Goal: Task Accomplishment & Management: Manage account settings

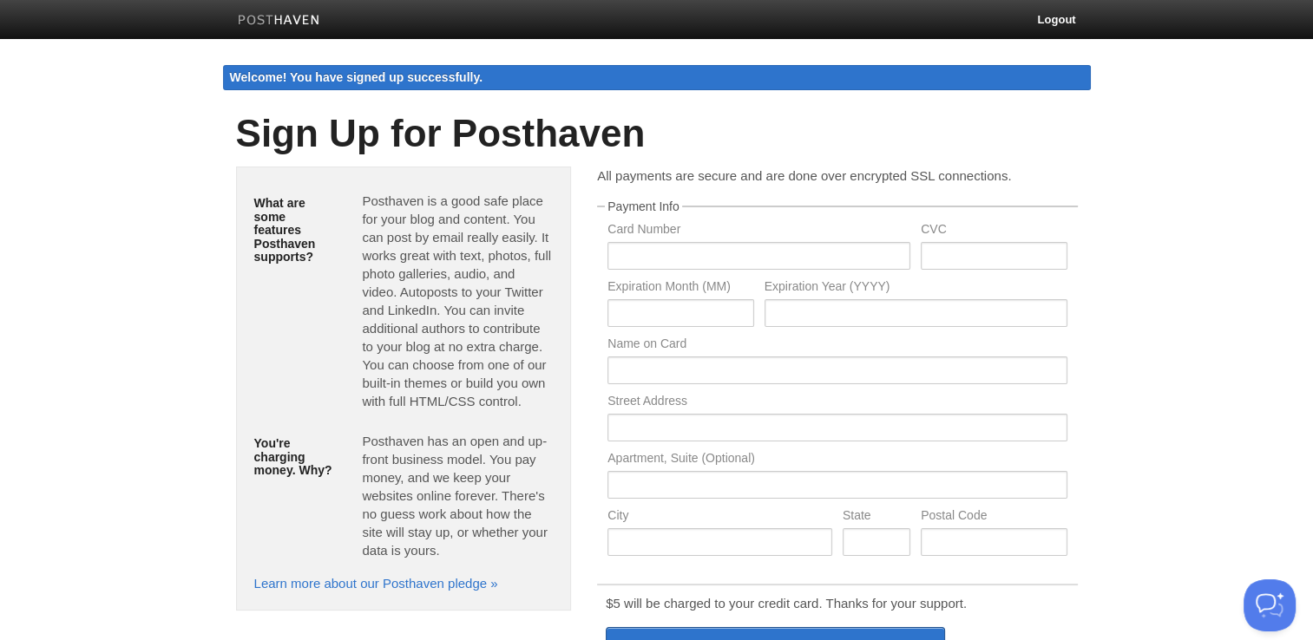
click at [108, 322] on body "Logout Welcome! You have signed up successfully. Welcome! You have signed up su…" at bounding box center [656, 430] width 1313 height 860
click at [636, 247] on input "text" at bounding box center [758, 256] width 303 height 28
click at [642, 249] on input "text" at bounding box center [758, 256] width 303 height 28
type input "556951011305564"
click at [928, 245] on input "text" at bounding box center [993, 256] width 146 height 28
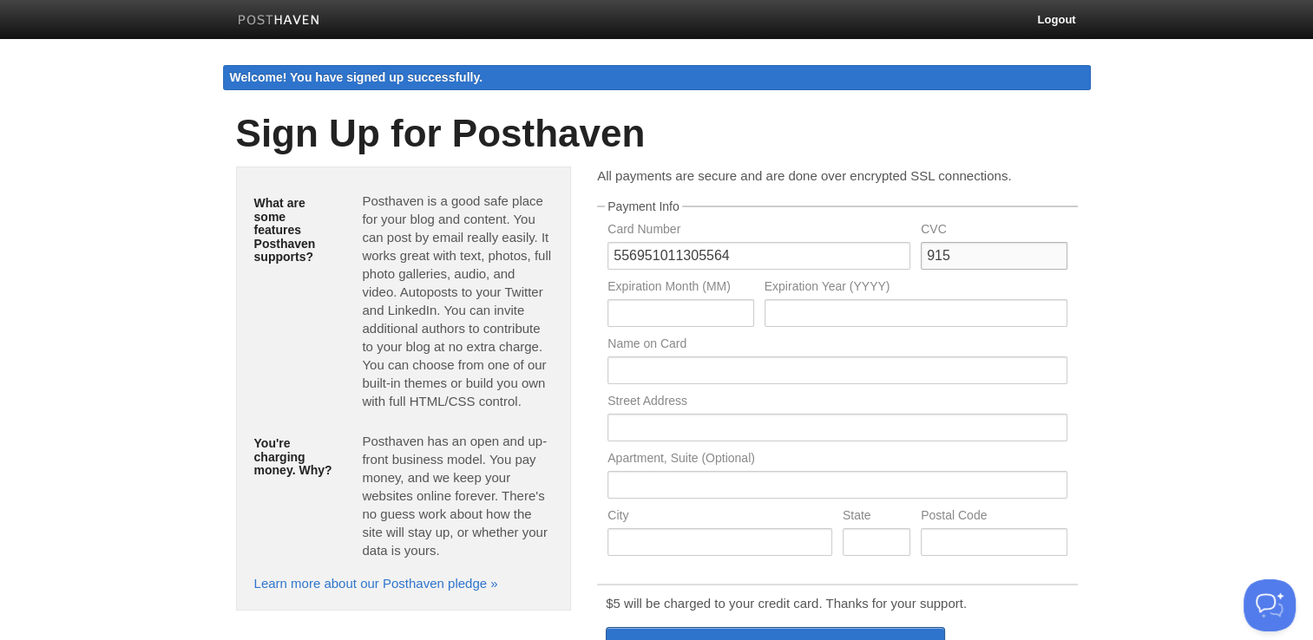
type input "915"
click at [680, 307] on input "text" at bounding box center [680, 313] width 146 height 28
type input "06"
click at [825, 321] on input "text" at bounding box center [915, 313] width 303 height 28
type input "2026"
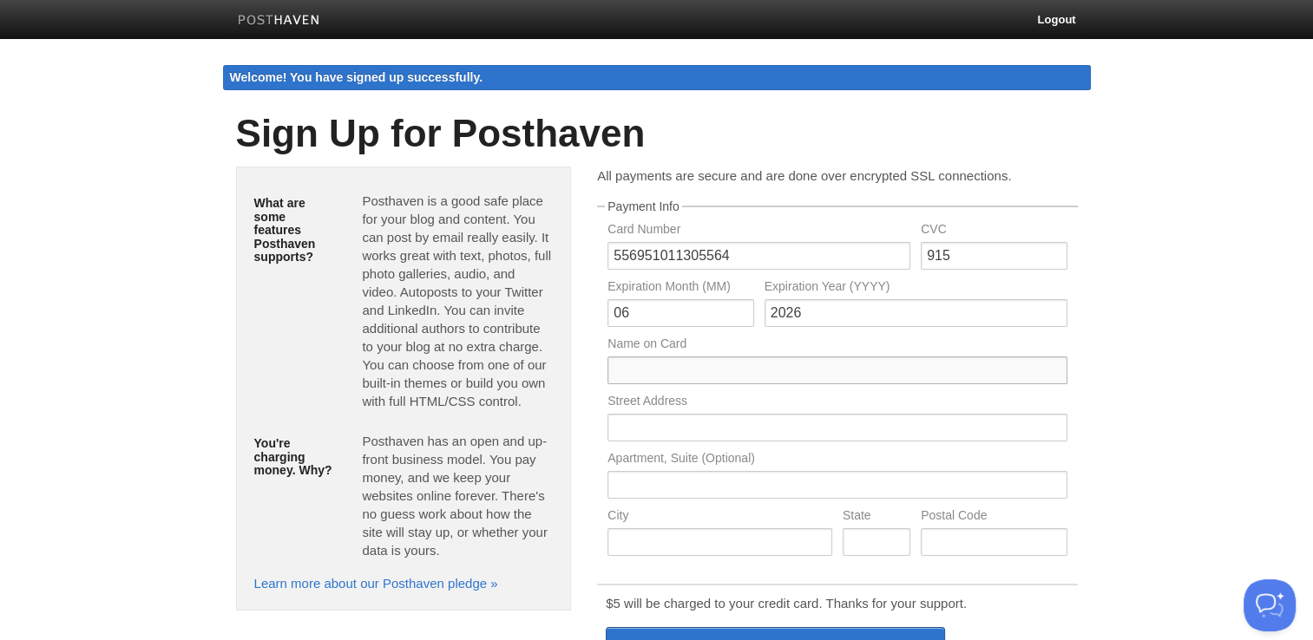
click at [701, 370] on input "text" at bounding box center [836, 371] width 459 height 28
type input "Simon Wandsworth"
click at [677, 425] on input "text" at bounding box center [836, 428] width 459 height 28
type input "29 Temple Lane"
type input "York"
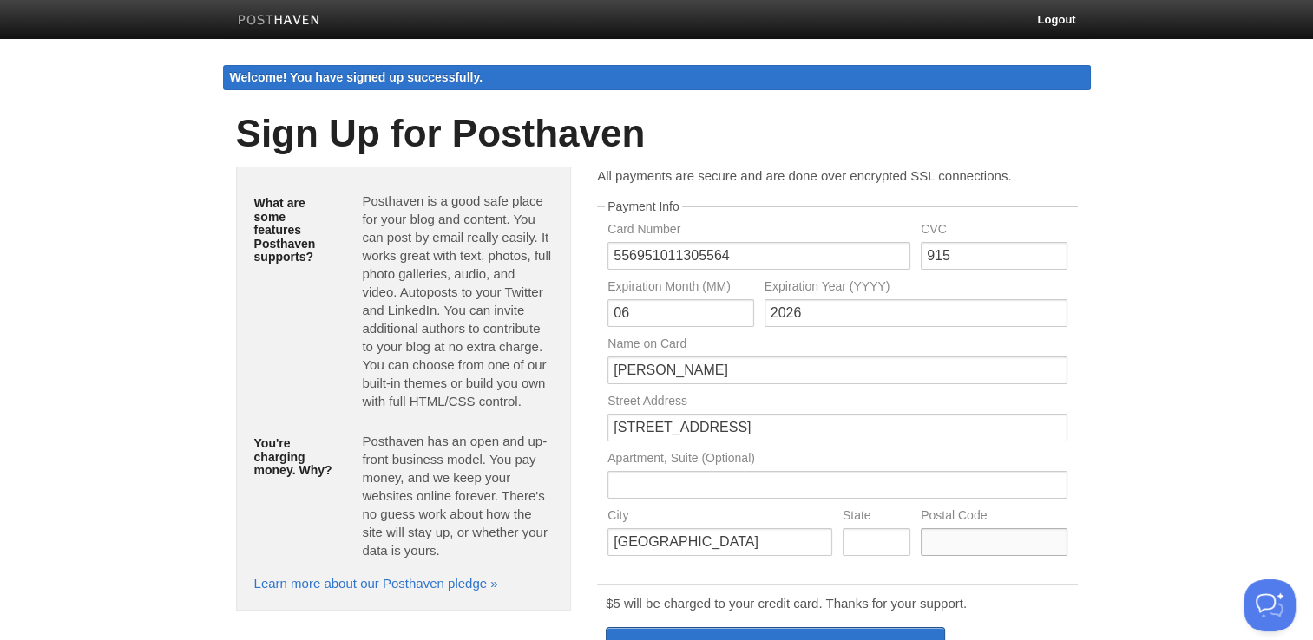
type input "YO23 3TB"
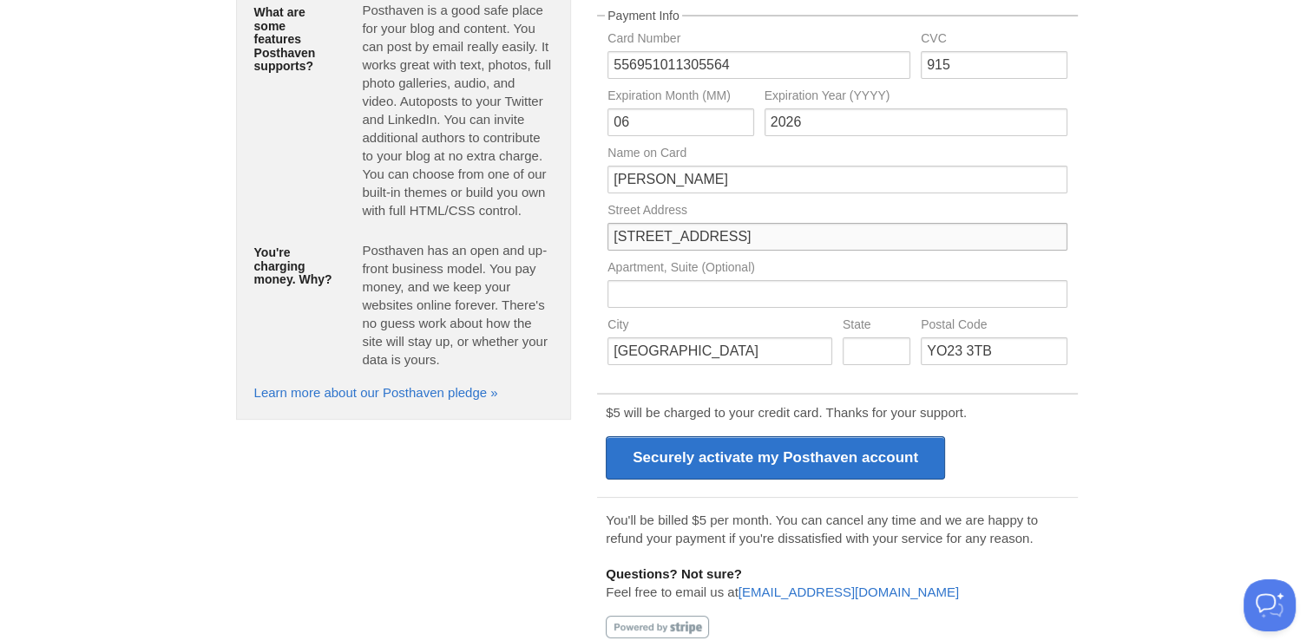
scroll to position [191, 0]
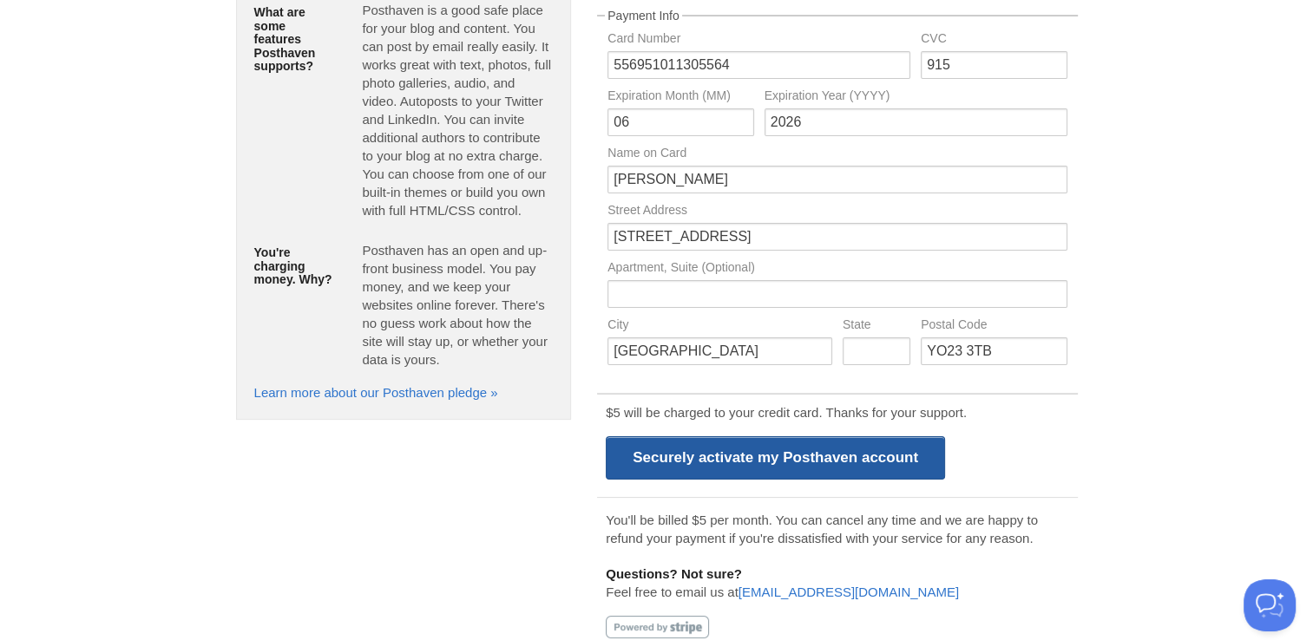
click at [729, 456] on input "Securely activate my Posthaven account" at bounding box center [775, 457] width 339 height 43
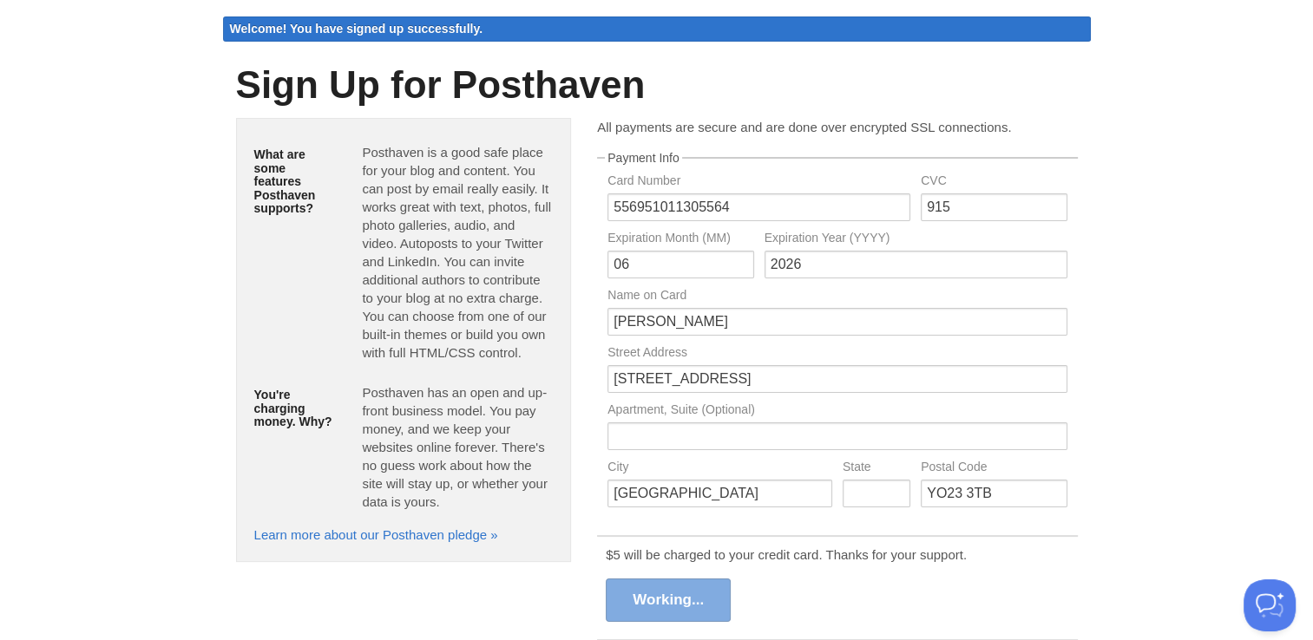
scroll to position [0, 0]
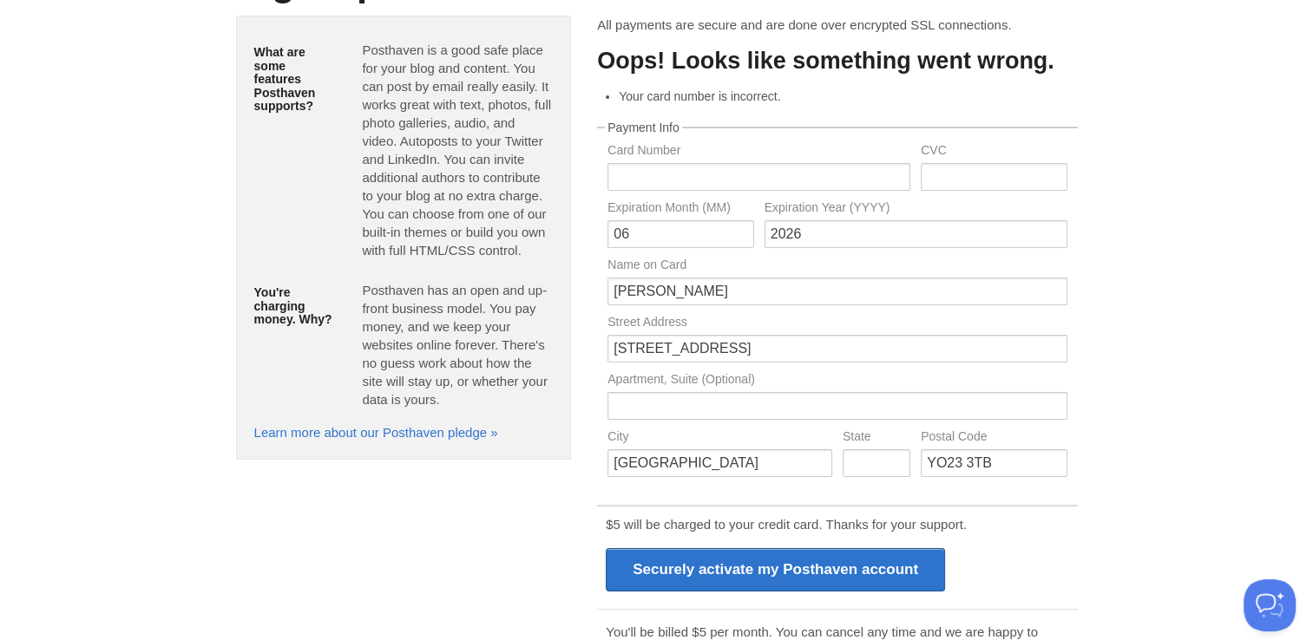
scroll to position [115, 0]
click at [742, 172] on input "text" at bounding box center [758, 178] width 303 height 28
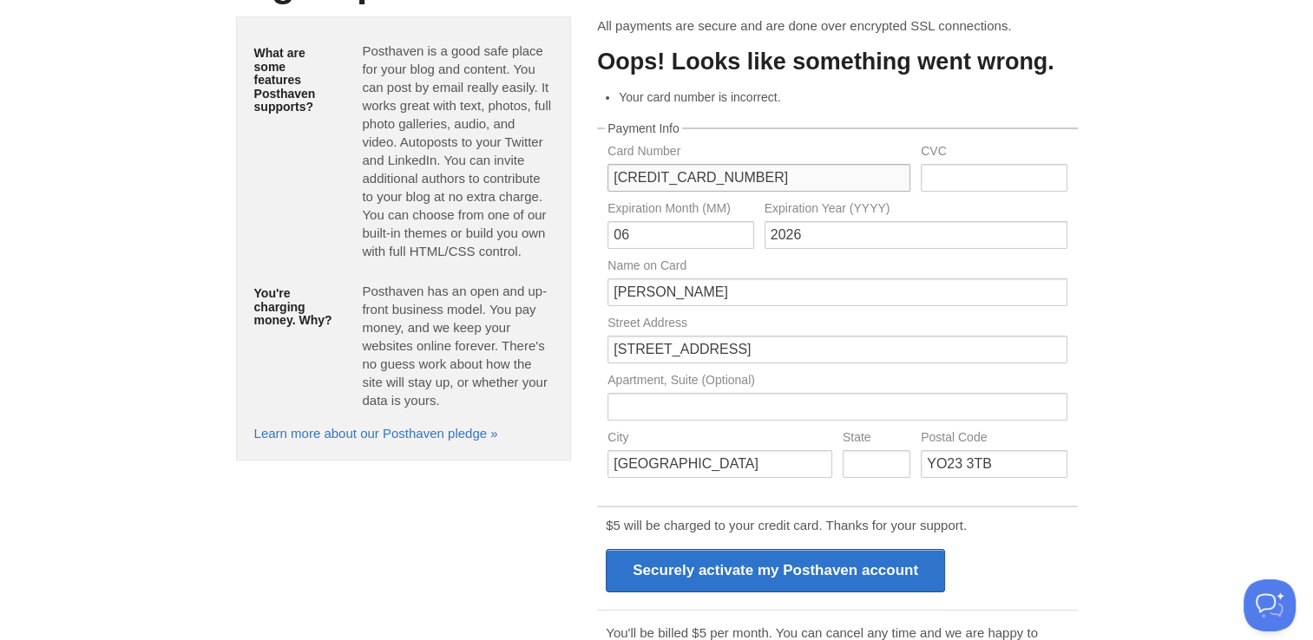
type input "5569510113055644"
click at [1008, 179] on input "text" at bounding box center [993, 178] width 146 height 28
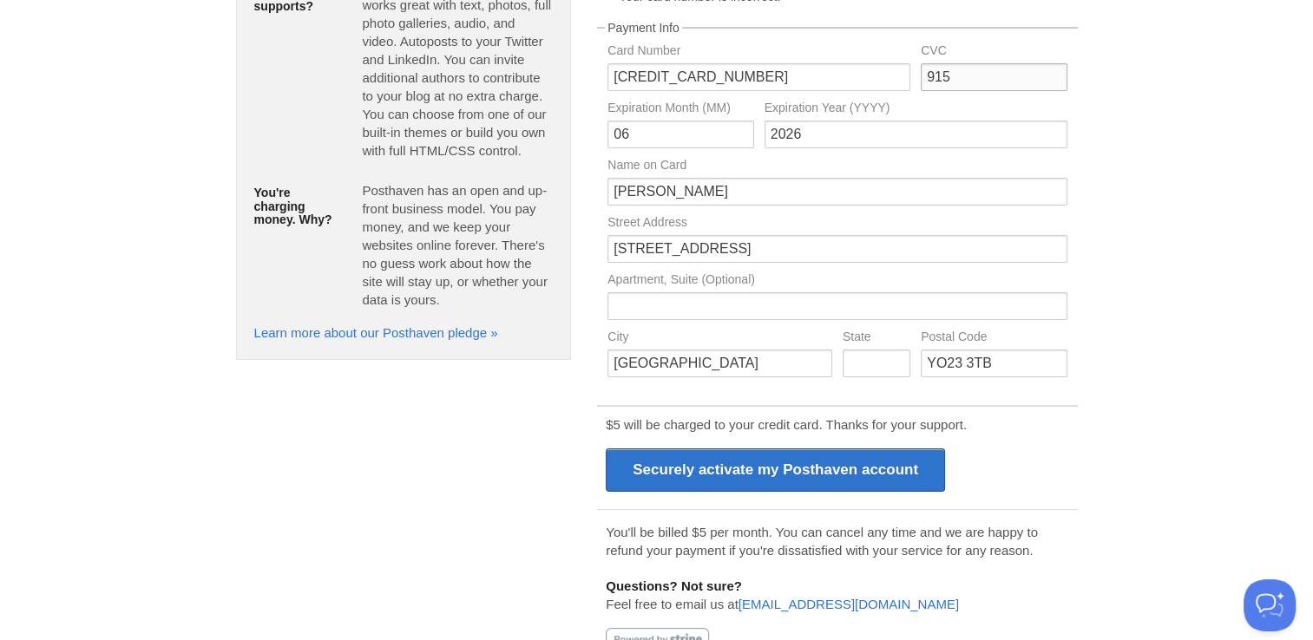
scroll to position [237, 0]
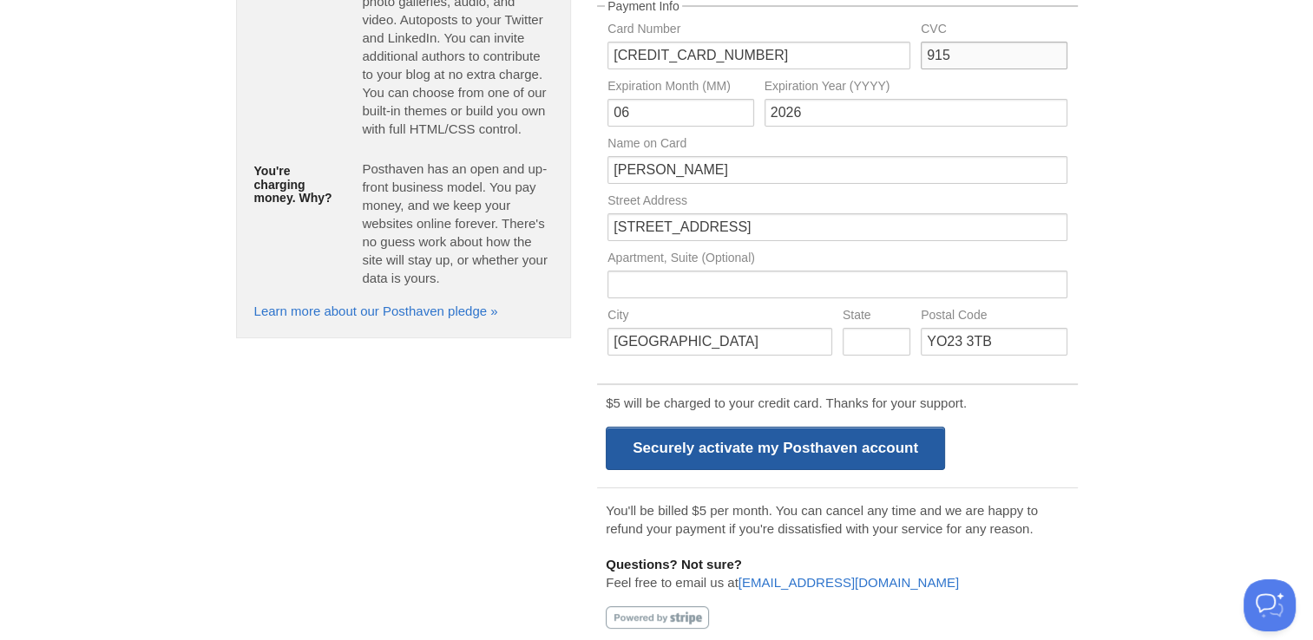
type input "915"
click at [682, 468] on input "Securely activate my Posthaven account" at bounding box center [775, 448] width 339 height 43
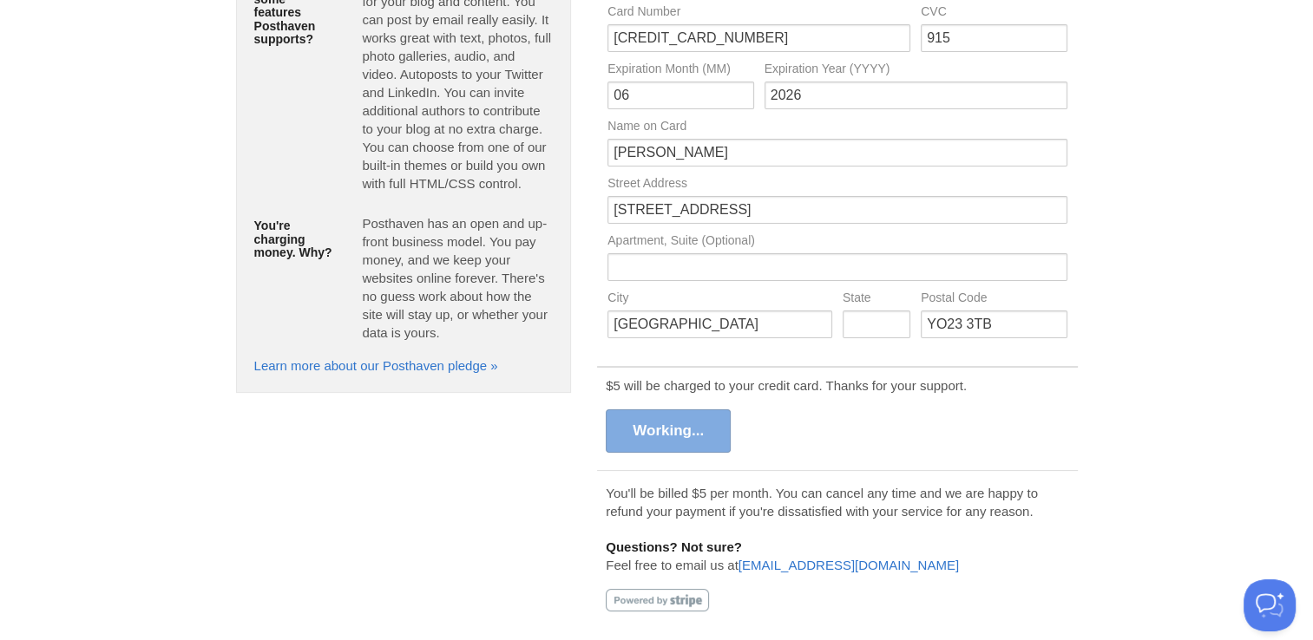
click at [693, 454] on div "$5 will be charged to your credit card. Thanks for your support. Securely activ…" at bounding box center [837, 416] width 480 height 100
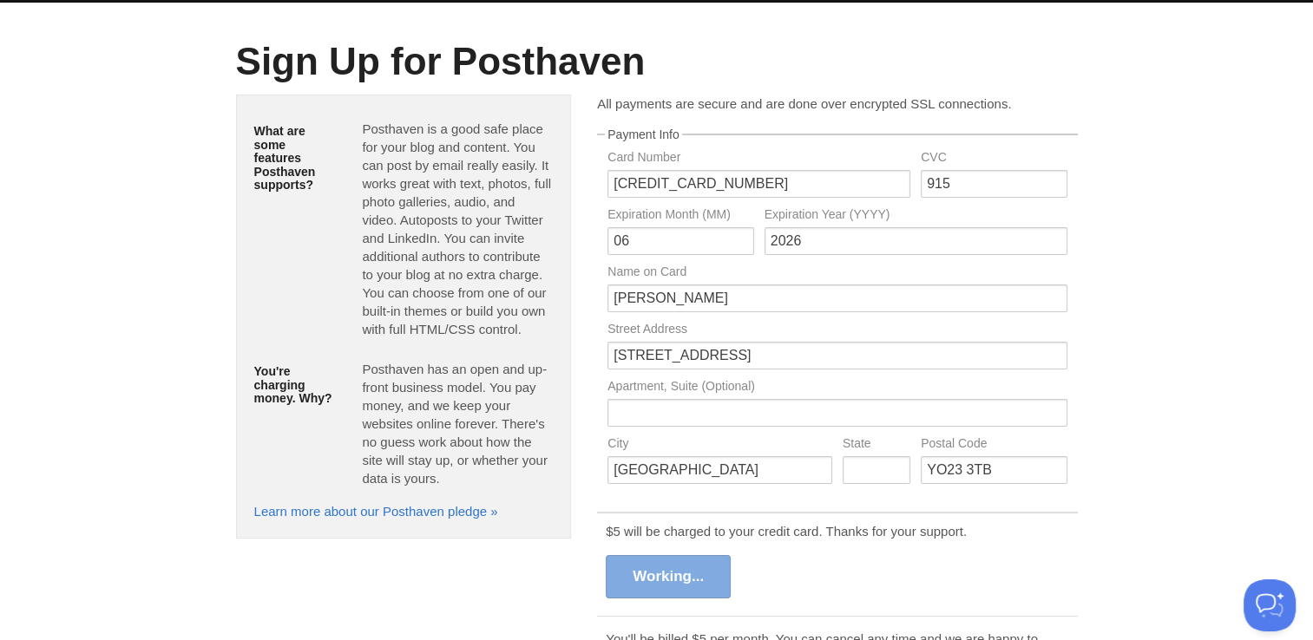
scroll to position [0, 0]
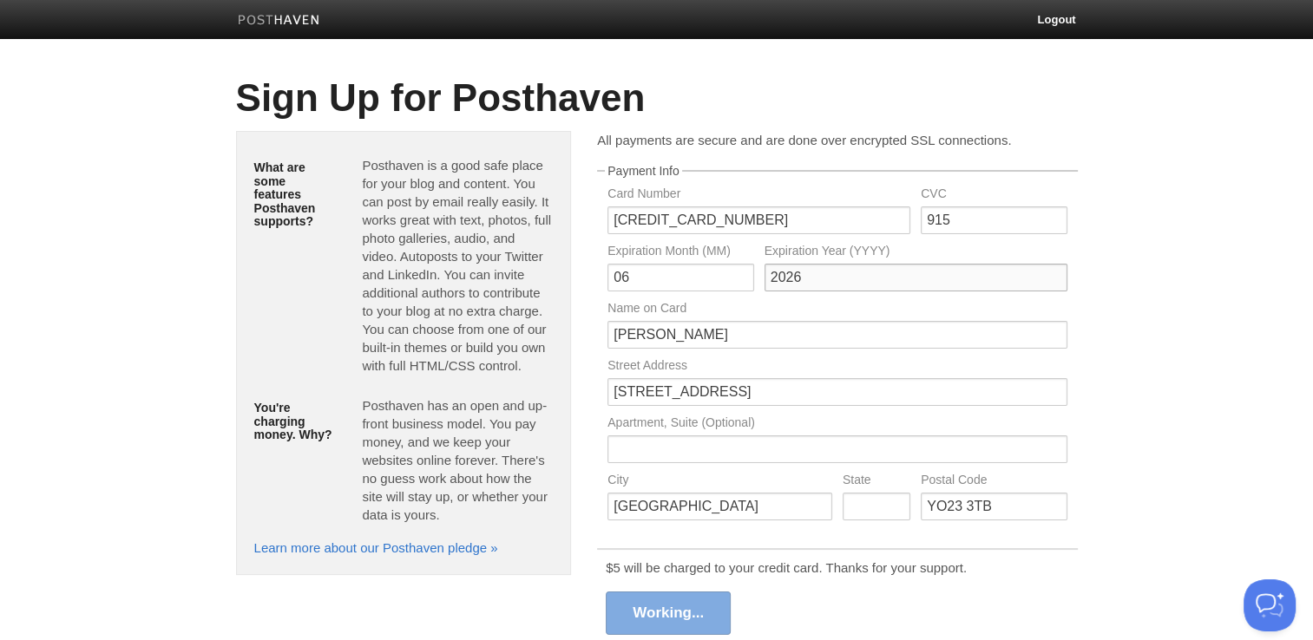
click at [966, 267] on input "2026" at bounding box center [915, 278] width 303 height 28
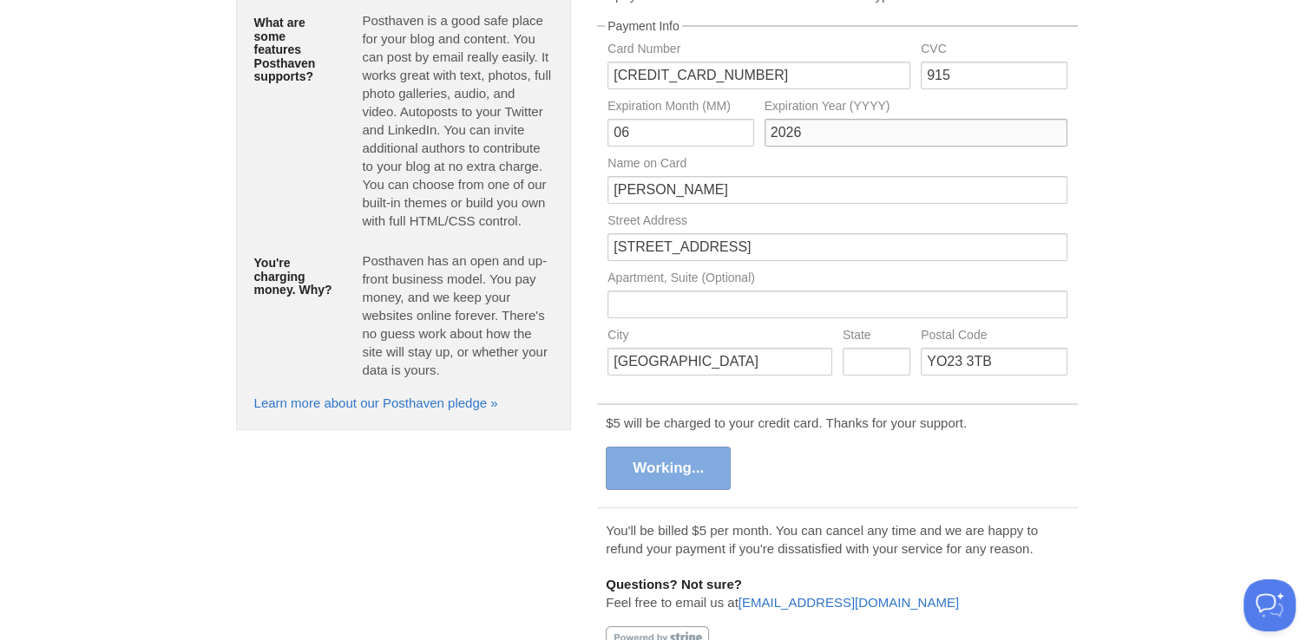
scroll to position [144, 0]
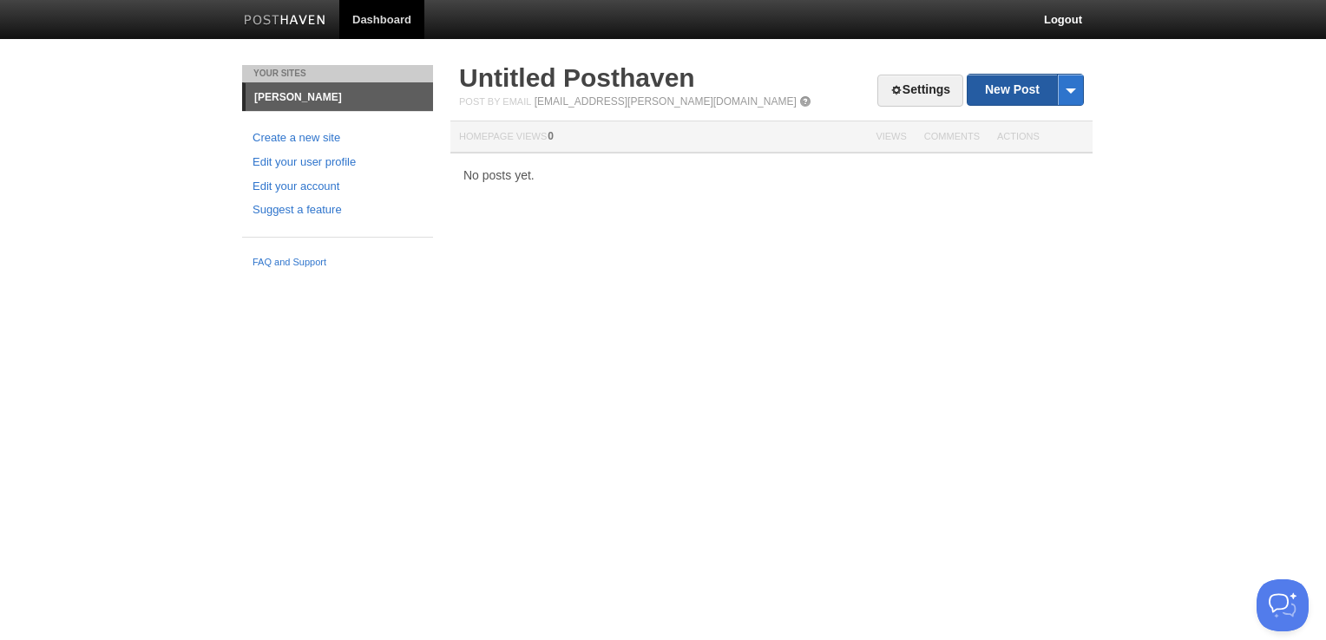
click at [1031, 95] on link "New Post" at bounding box center [1024, 90] width 115 height 30
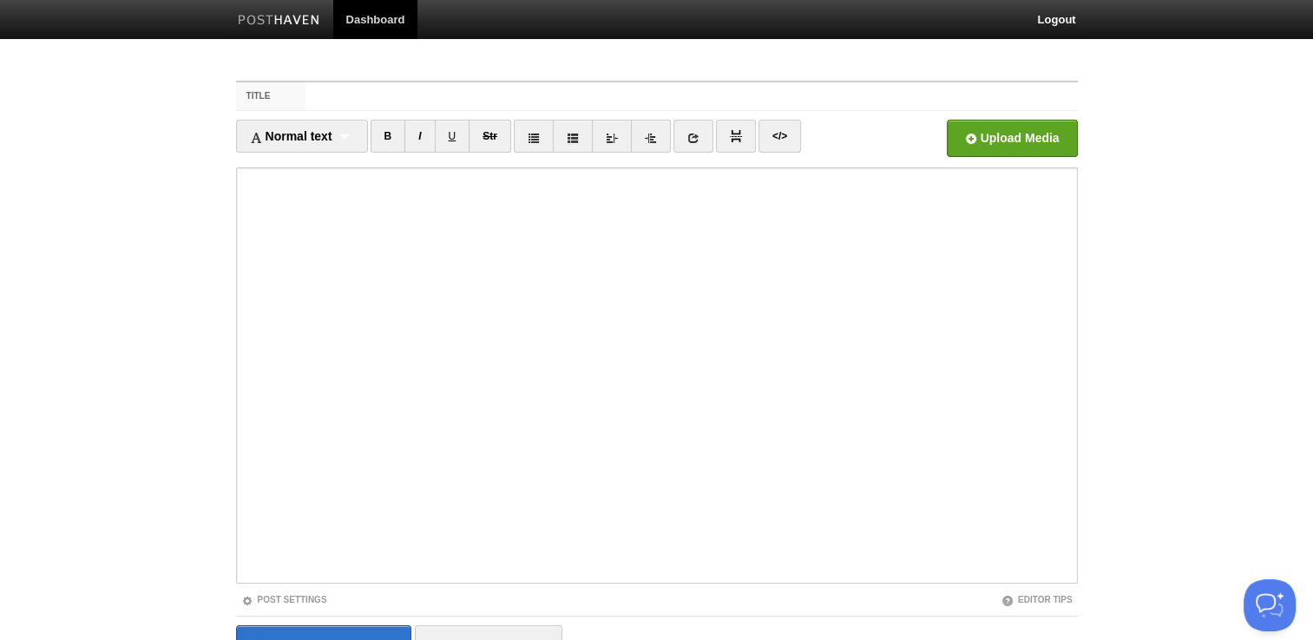
click at [280, 20] on img at bounding box center [279, 21] width 82 height 13
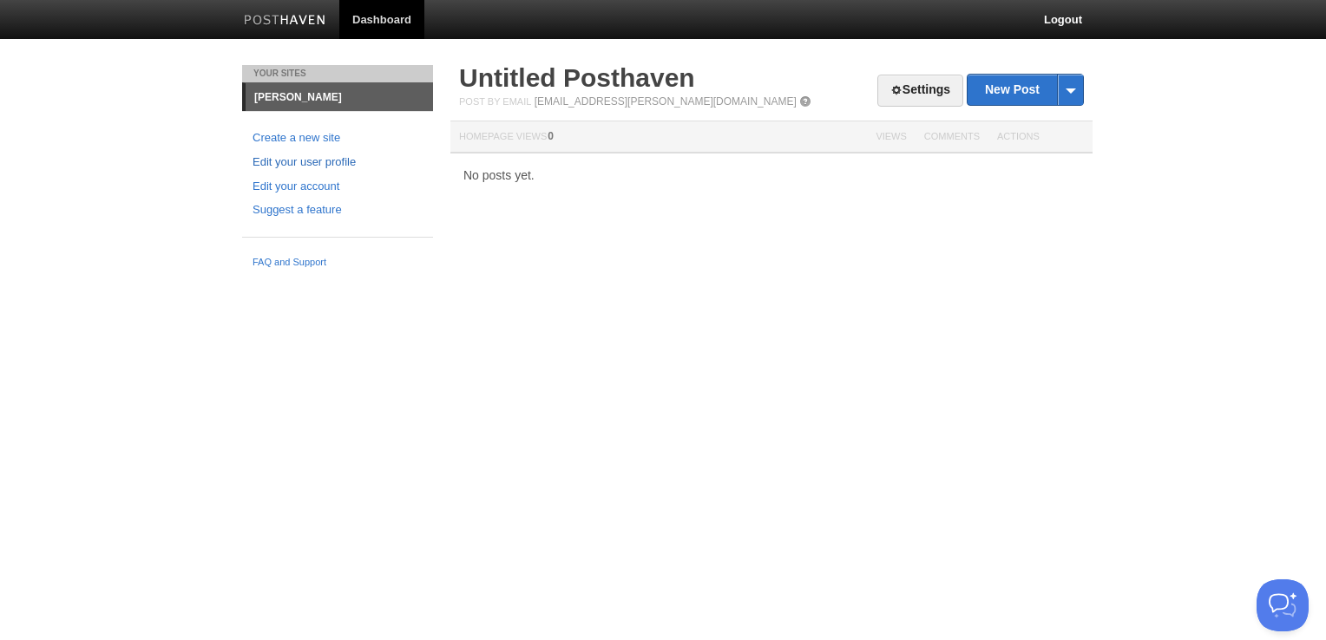
click at [281, 168] on link "Edit your user profile" at bounding box center [337, 163] width 170 height 18
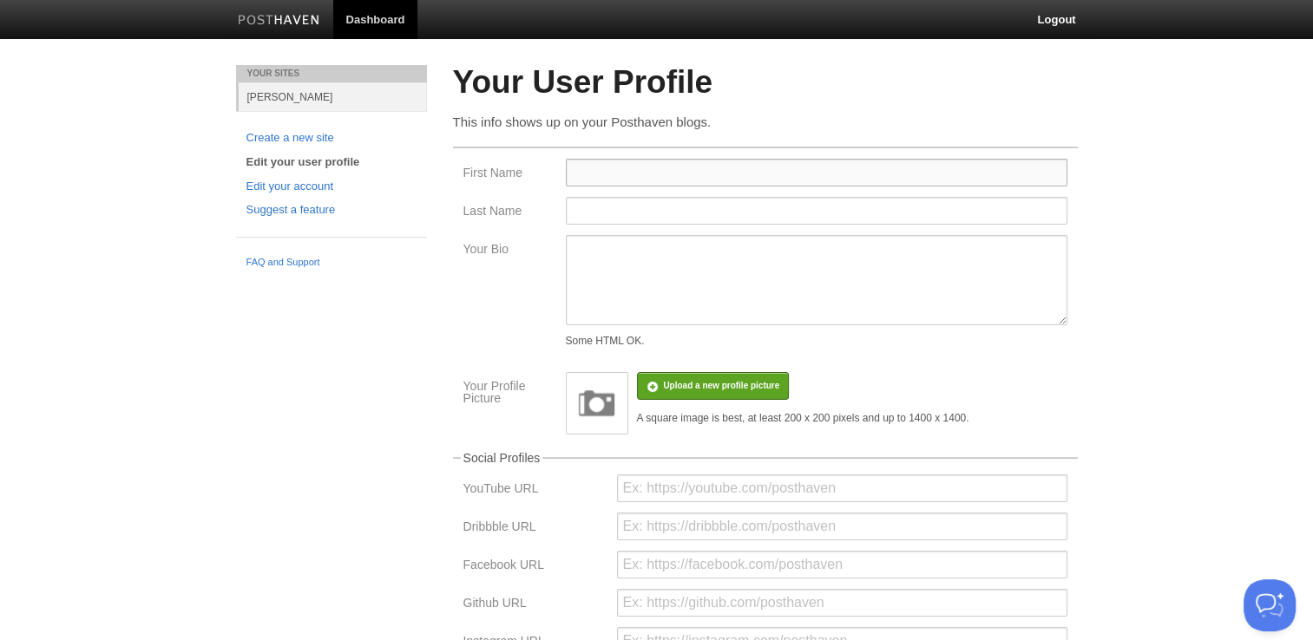
click at [634, 164] on input "First Name" at bounding box center [816, 173] width 501 height 28
click at [634, 164] on input "C" at bounding box center [816, 173] width 501 height 28
type input "[PERSON_NAME]"
click at [635, 213] on input "Last Name" at bounding box center [816, 211] width 501 height 28
type input "[PERSON_NAME]"
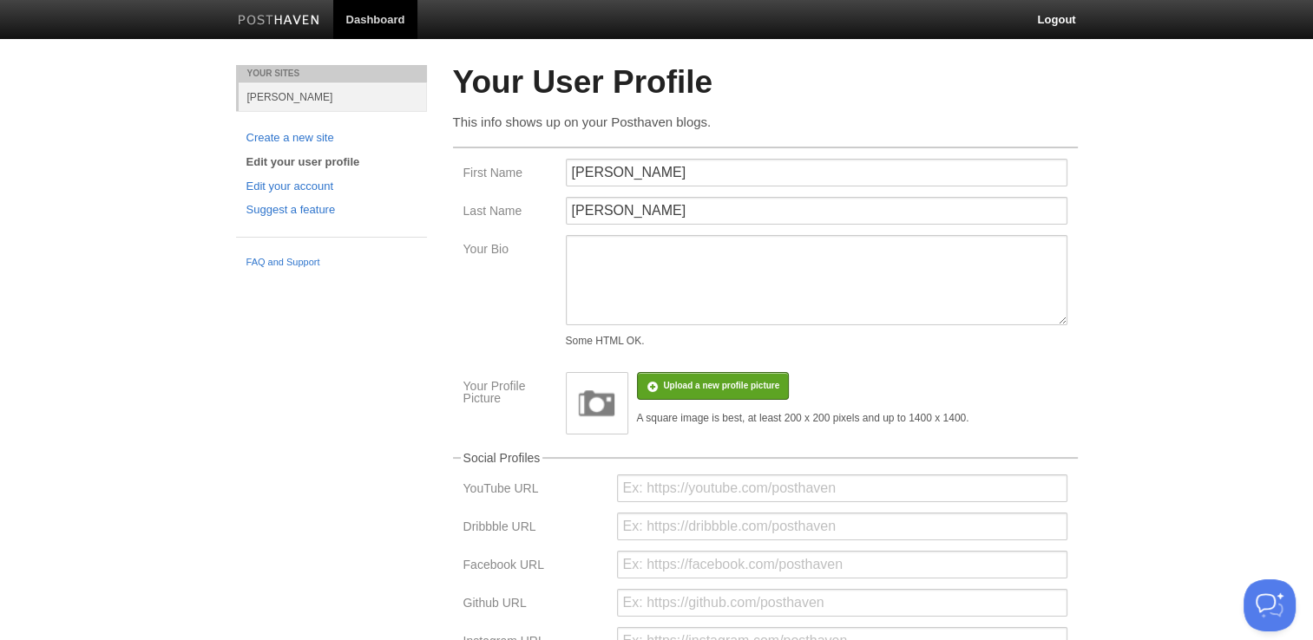
click at [501, 335] on div "Your Bio Some HTML OK." at bounding box center [765, 295] width 614 height 120
click at [628, 272] on textarea "Your Bio" at bounding box center [816, 280] width 501 height 90
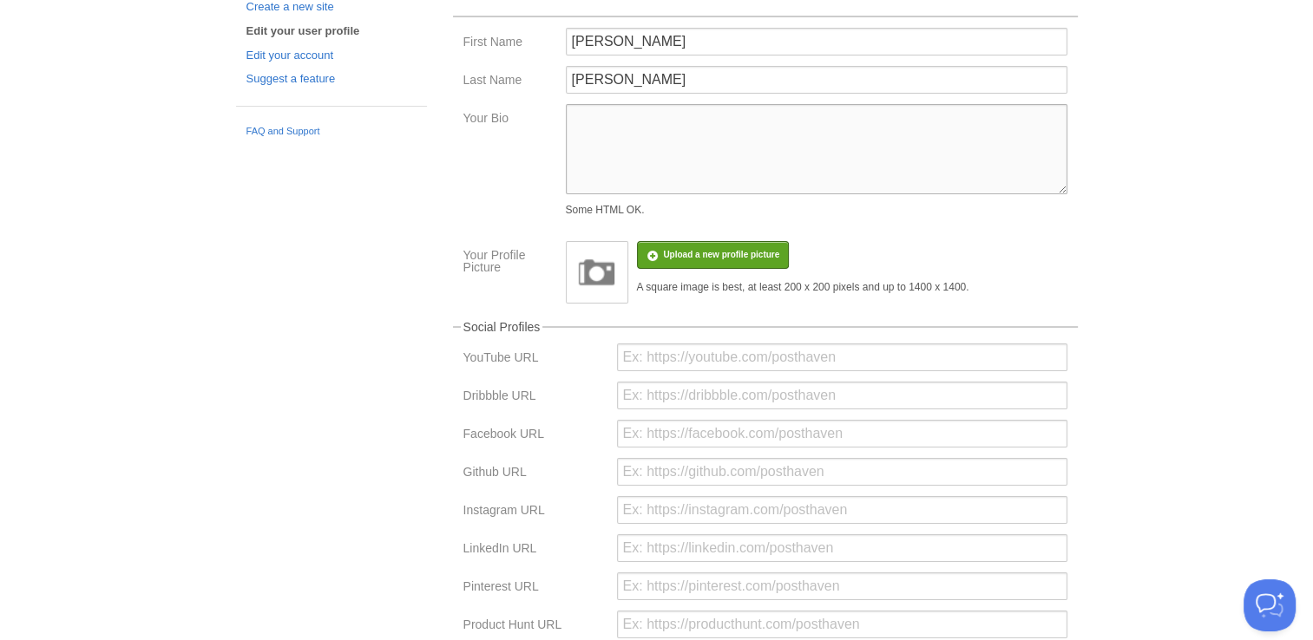
scroll to position [184, 0]
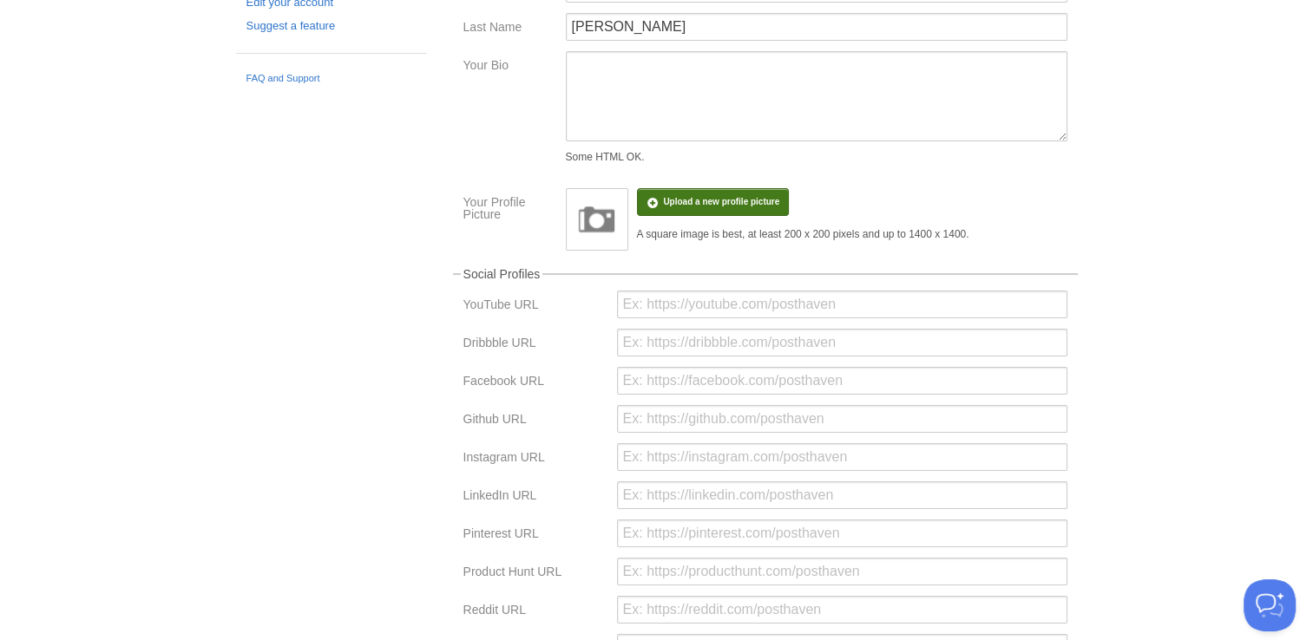
click at [695, 200] on input "file" at bounding box center [199, 211] width 1313 height 88
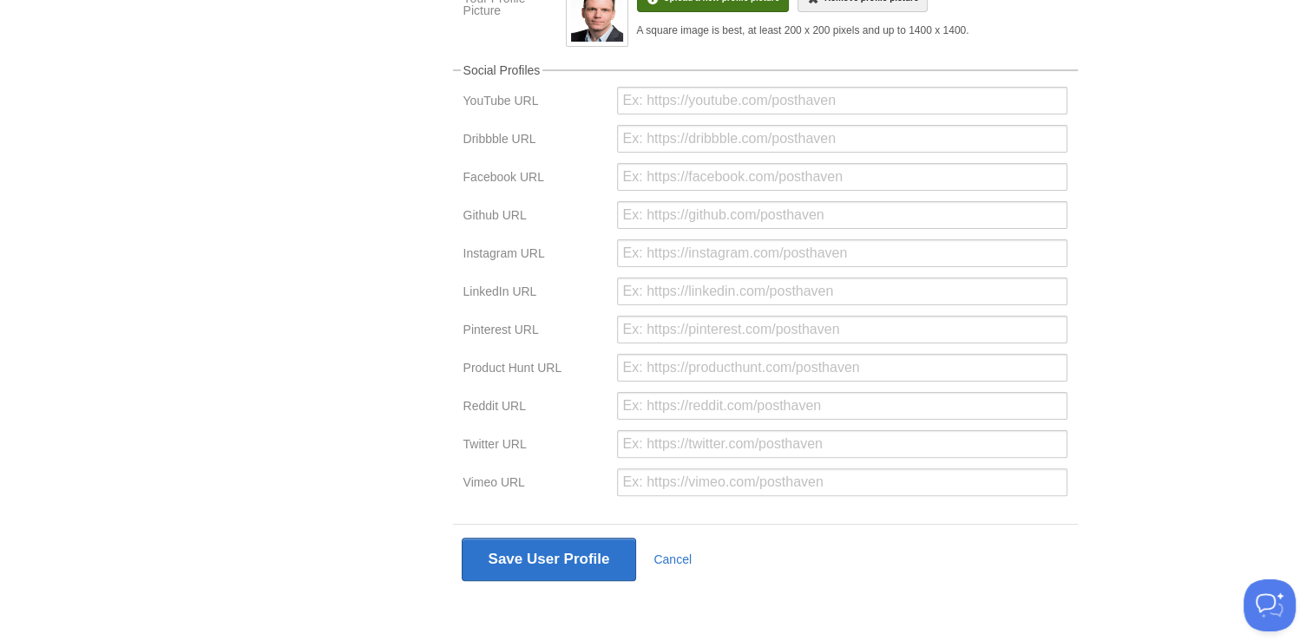
scroll to position [389, 0]
click at [647, 293] on input "url" at bounding box center [842, 291] width 450 height 28
paste input "[URL][DOMAIN_NAME]"
type input "[URL][DOMAIN_NAME]"
click at [301, 433] on div "Your Sites [PERSON_NAME] Create a new site Edit your user profile Edit your acc…" at bounding box center [657, 160] width 868 height 968
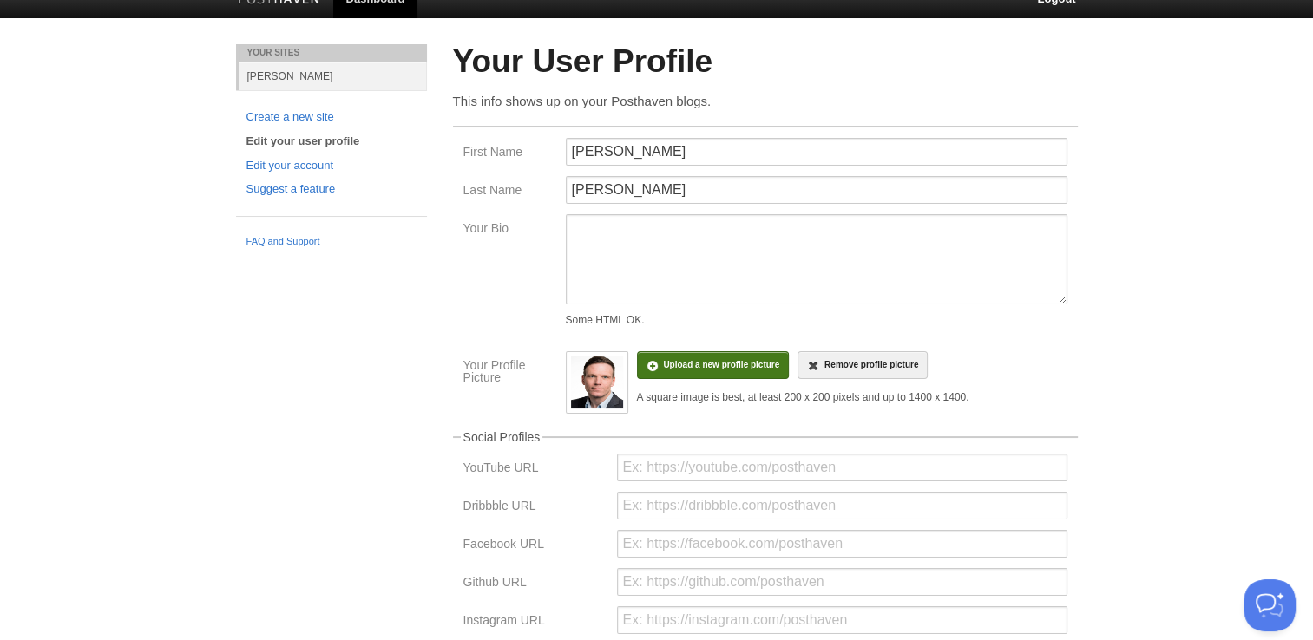
scroll to position [0, 0]
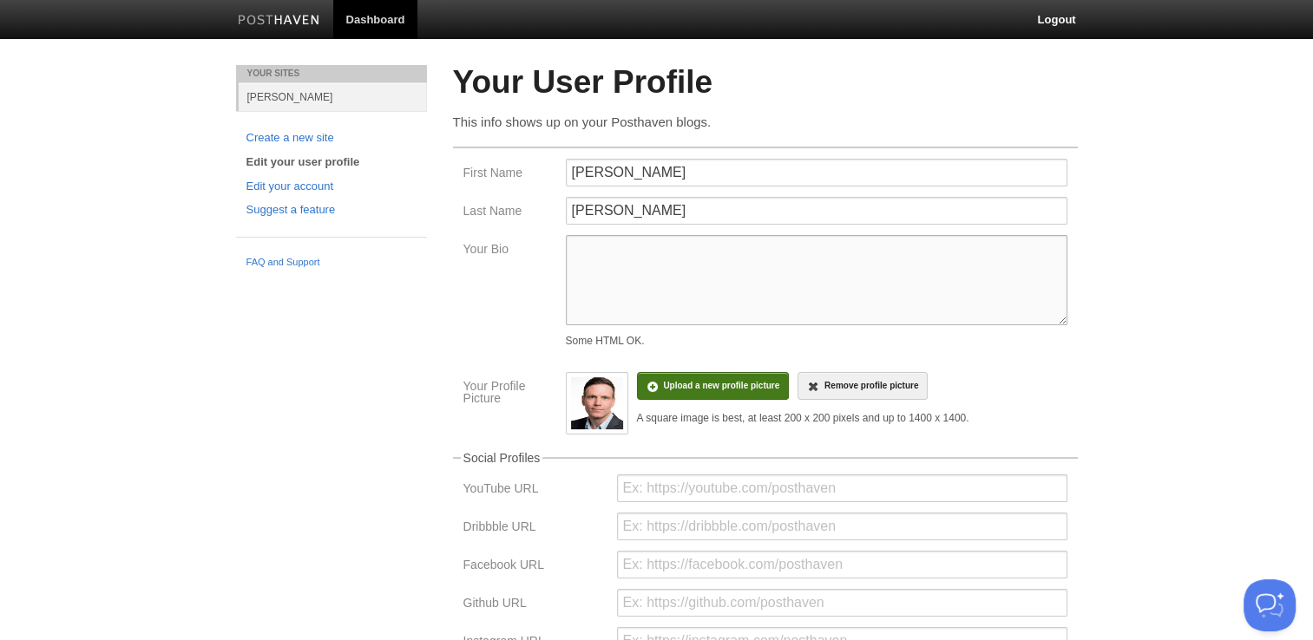
click at [666, 246] on textarea "Your Bio" at bounding box center [816, 280] width 501 height 90
paste textarea "[PERSON_NAME] – [GEOGRAPHIC_DATA], [GEOGRAPHIC_DATA] [PERSON_NAME], based in [G…"
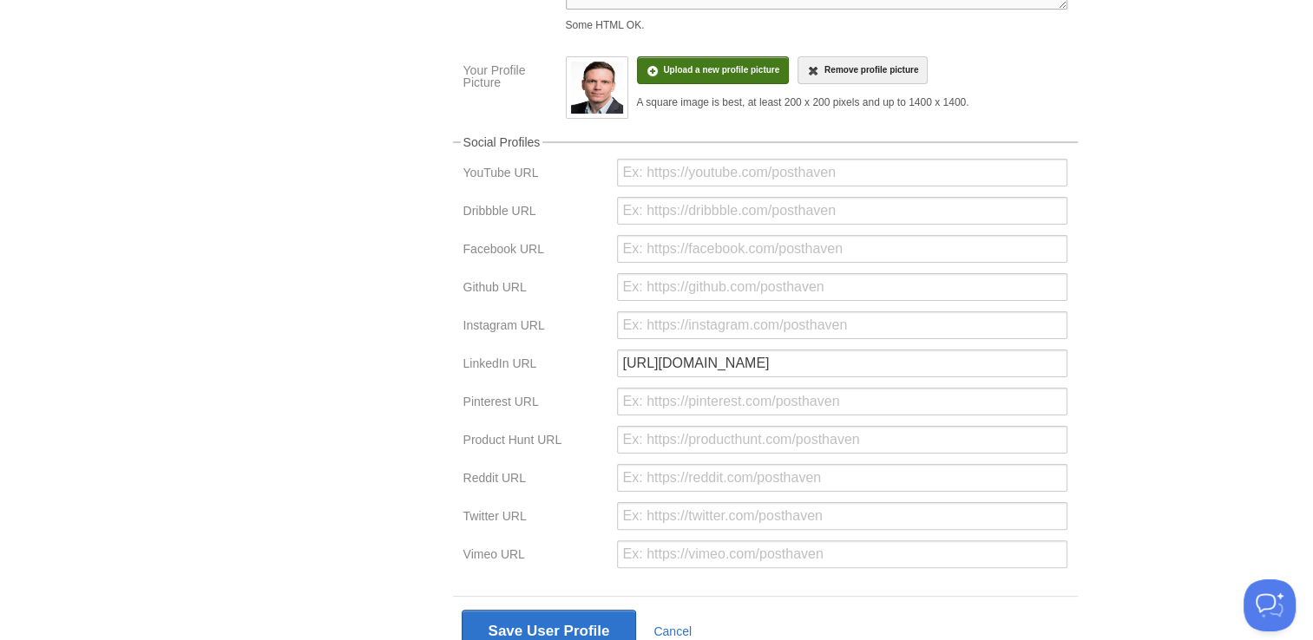
scroll to position [393, 0]
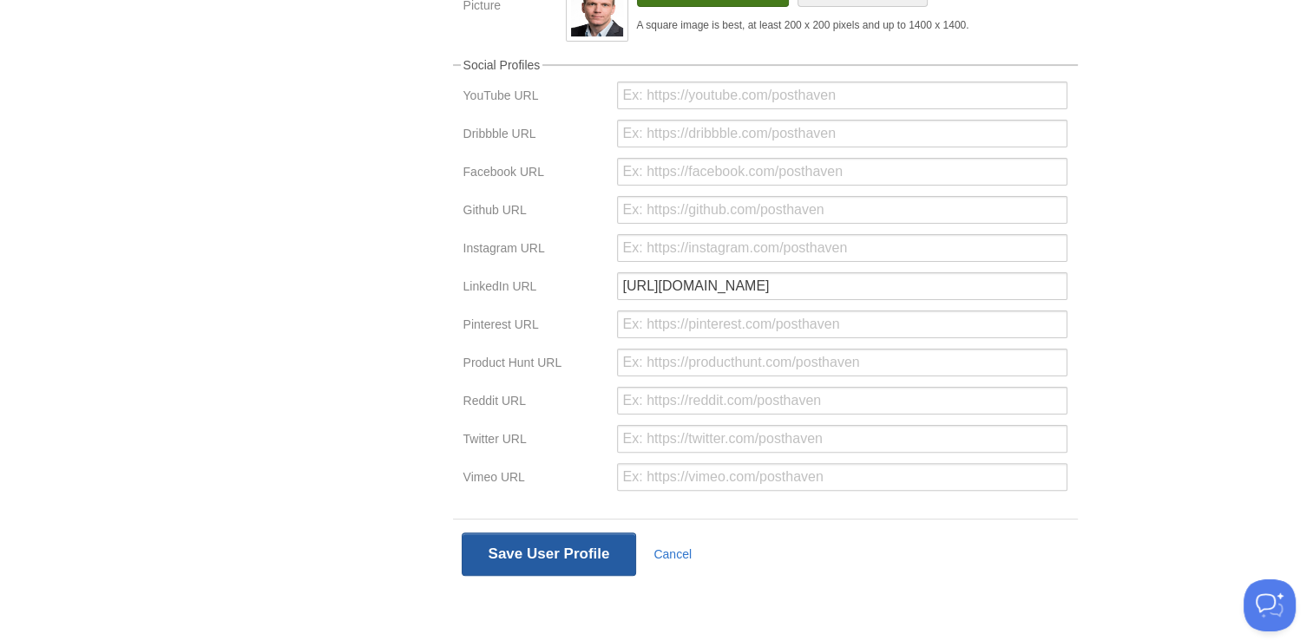
type textarea "[PERSON_NAME] – [GEOGRAPHIC_DATA], [GEOGRAPHIC_DATA] [PERSON_NAME], based in [G…"
click at [591, 554] on button "Save User Profile" at bounding box center [549, 554] width 175 height 43
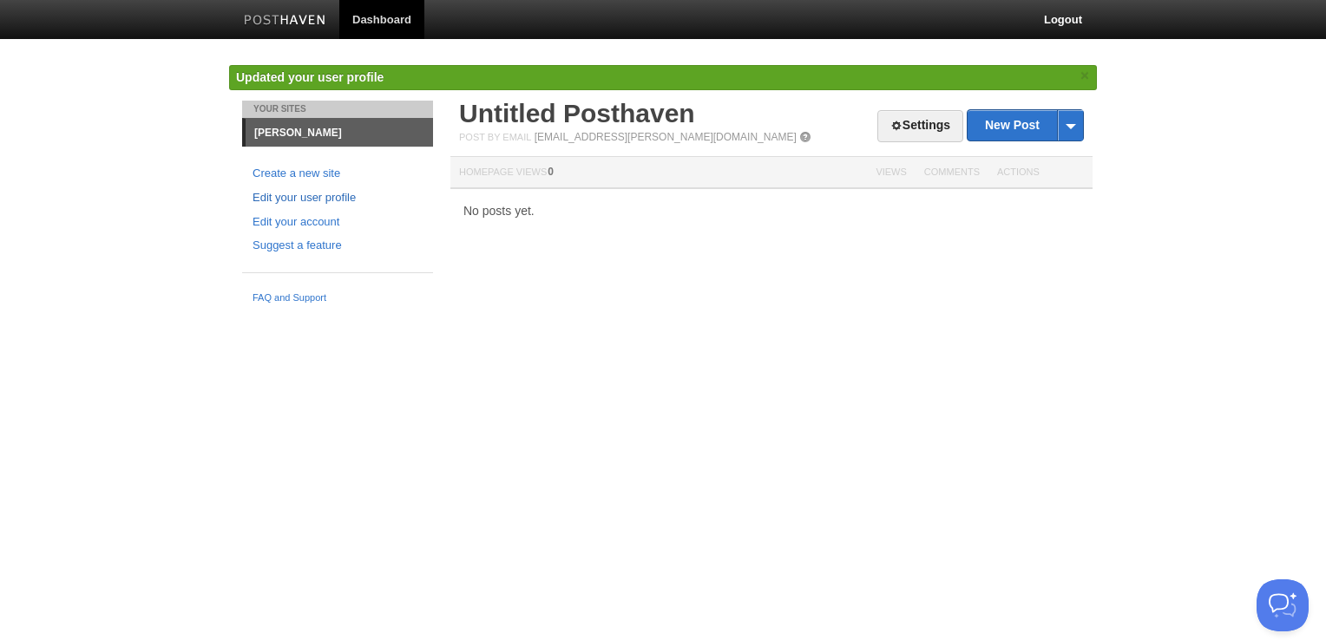
click at [310, 201] on link "Edit your user profile" at bounding box center [337, 198] width 170 height 18
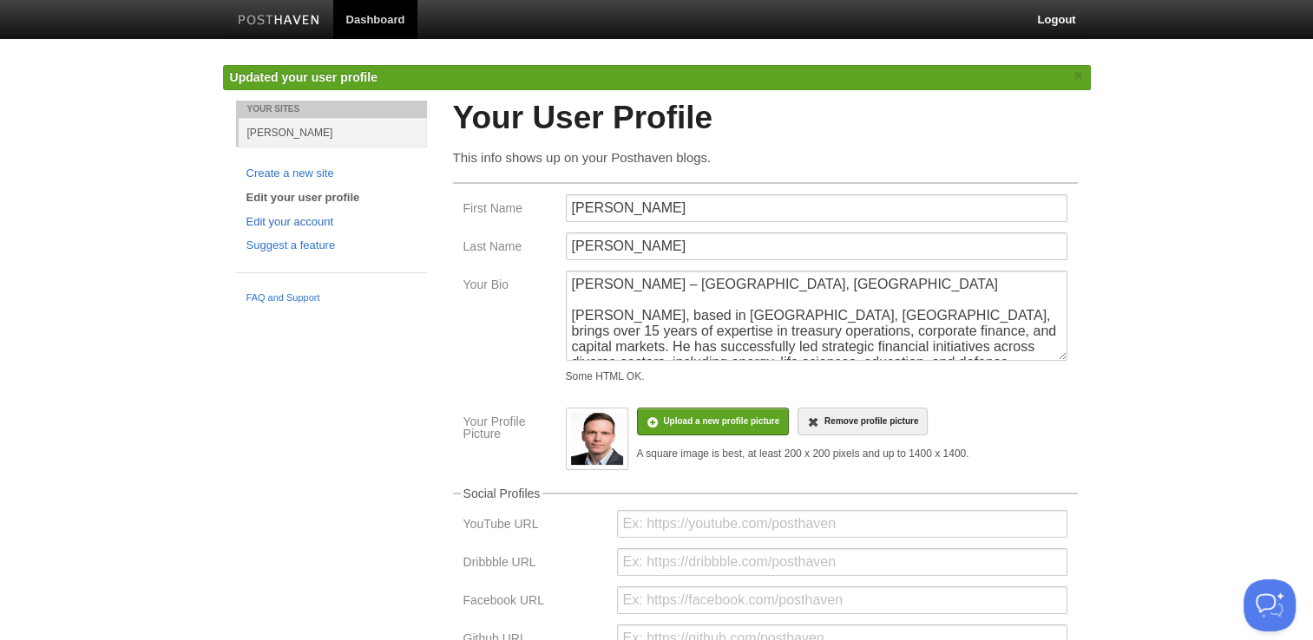
click at [310, 217] on link "Edit your account" at bounding box center [331, 222] width 170 height 18
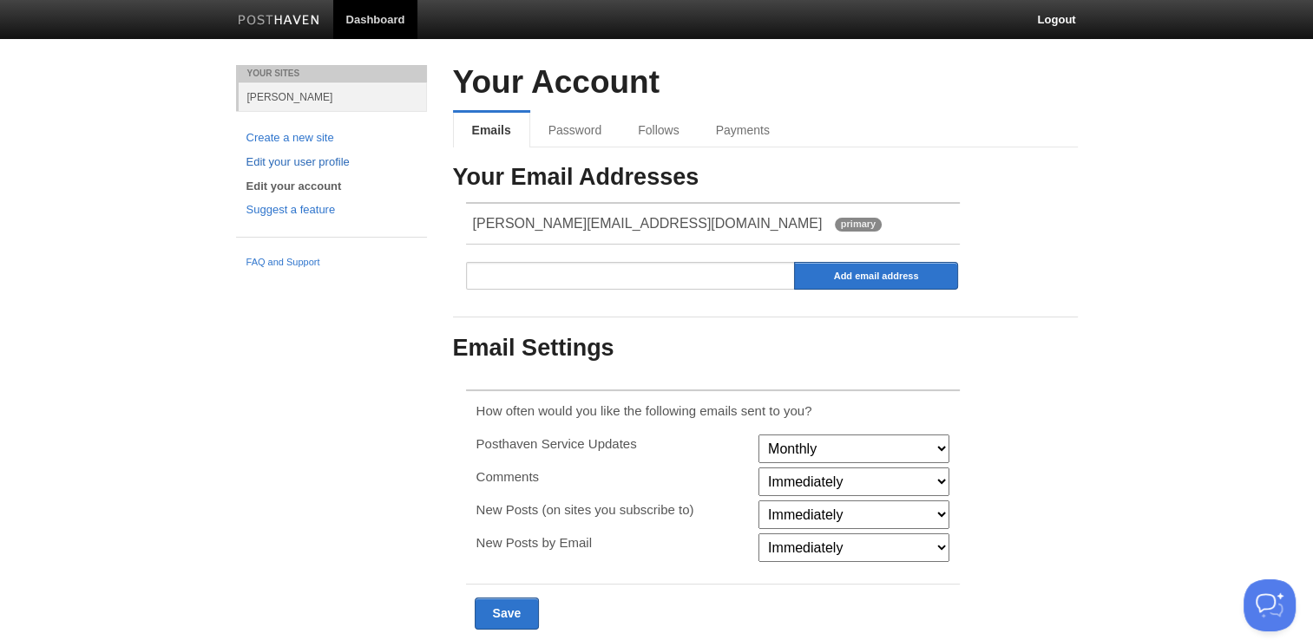
click at [295, 164] on link "Edit your user profile" at bounding box center [331, 163] width 170 height 18
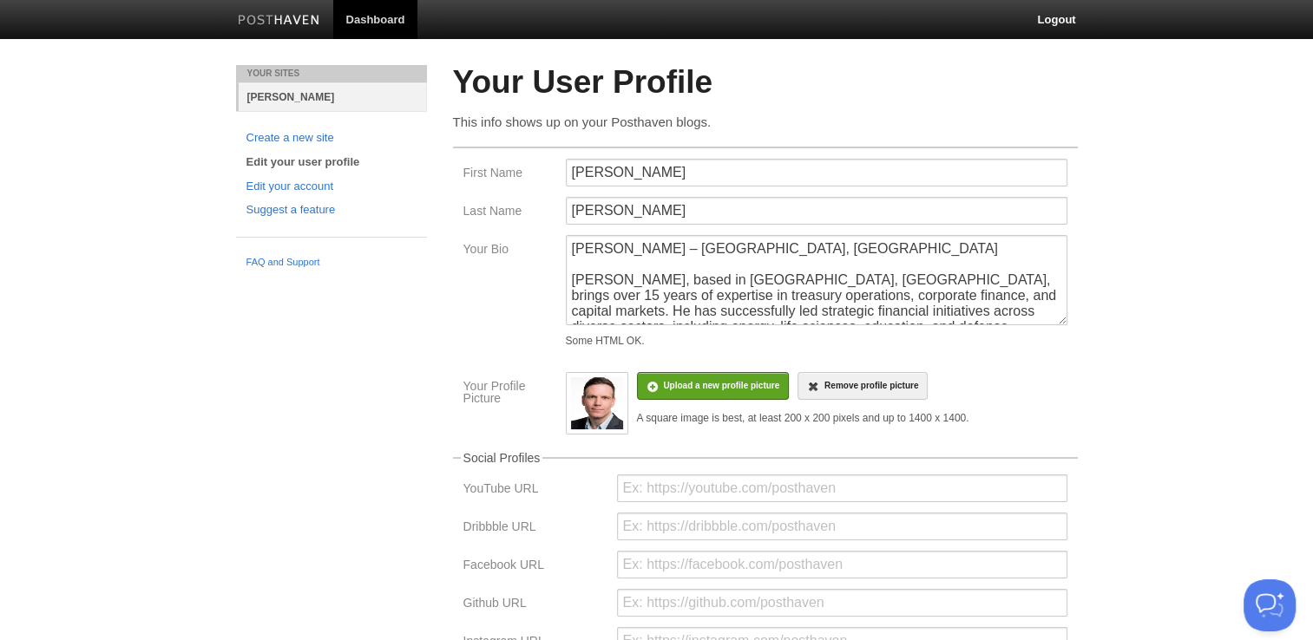
click at [306, 95] on link "[PERSON_NAME]" at bounding box center [333, 96] width 188 height 29
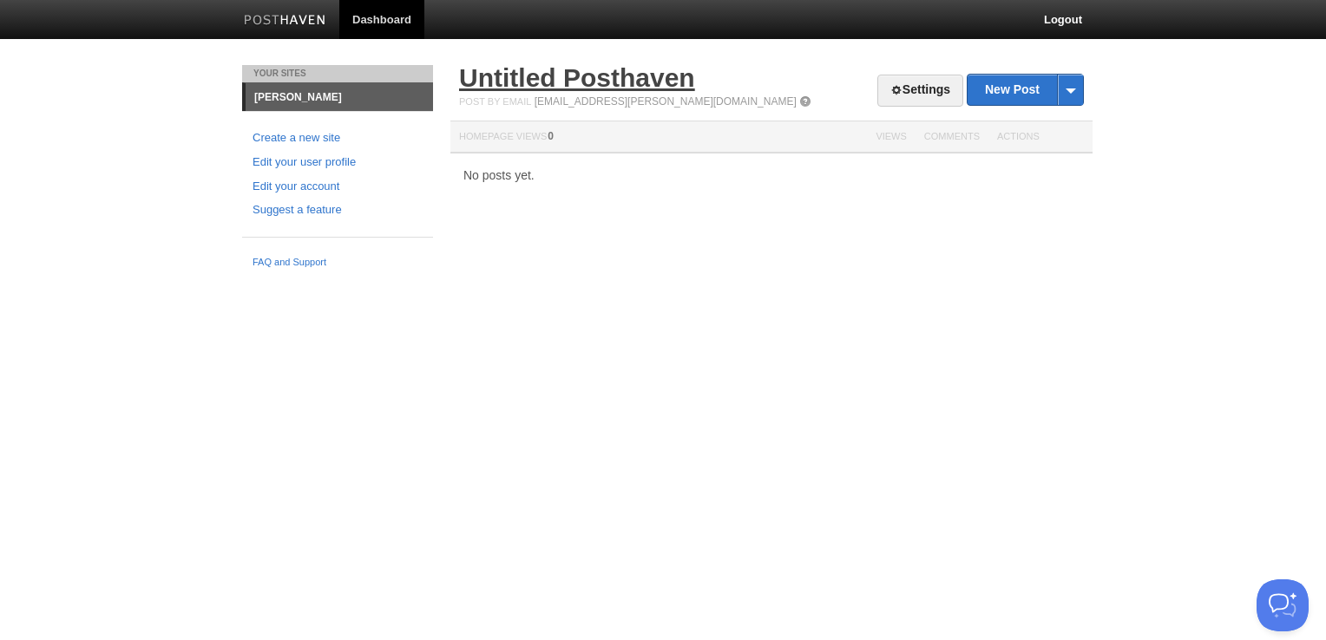
click at [654, 72] on link "Untitled Posthaven" at bounding box center [577, 77] width 236 height 29
click at [909, 93] on link "Settings" at bounding box center [920, 91] width 86 height 32
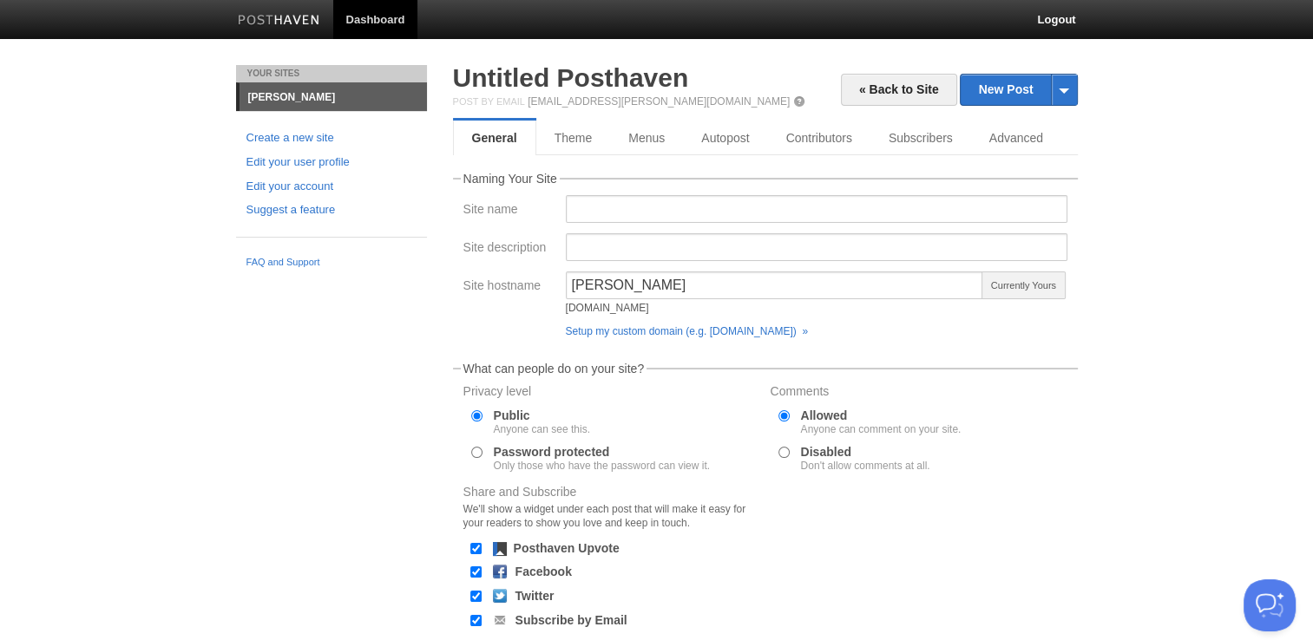
click at [636, 193] on fieldset "Naming Your Site Site name Site description Site hostname [PERSON_NAME][DOMAIN_…" at bounding box center [765, 259] width 625 height 173
click at [635, 221] on input "Site name" at bounding box center [816, 209] width 501 height 28
type input "[PERSON_NAME]"
click at [583, 248] on input "Site description" at bounding box center [816, 247] width 501 height 28
paste input "Explore the professional portfolio of [PERSON_NAME], a finance expert with over…"
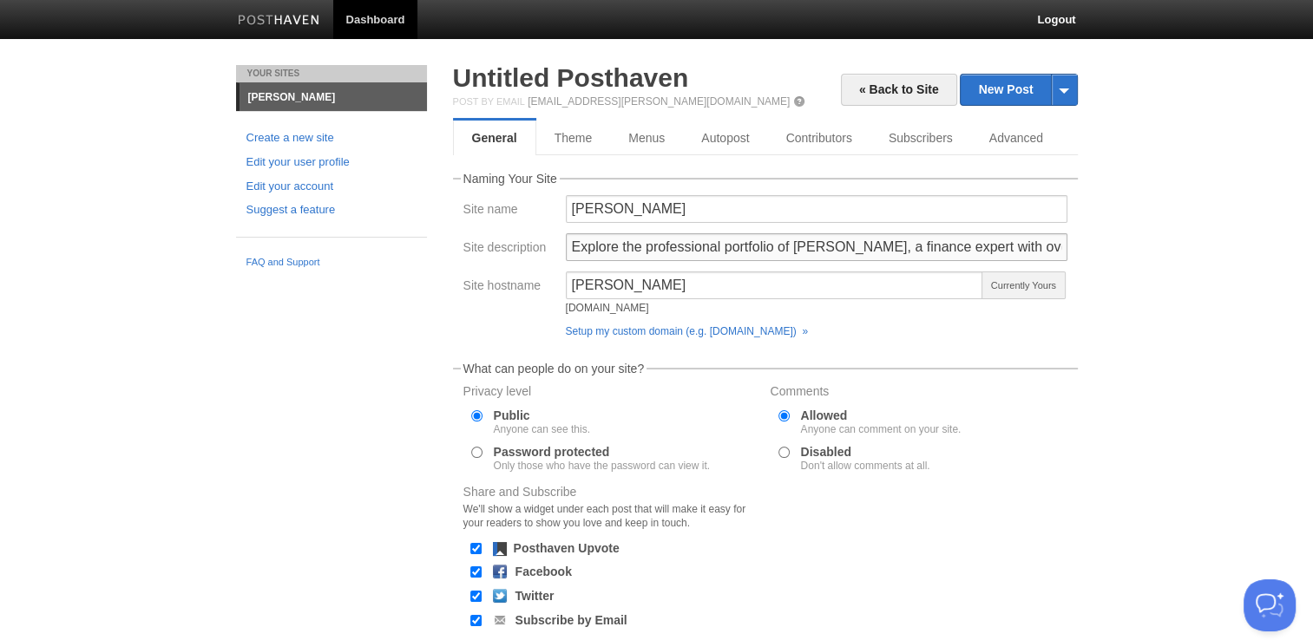
scroll to position [0, 1963]
type input "Explore the professional portfolio of [PERSON_NAME], a finance expert with over…"
click at [1156, 269] on body "Dashboard Logout Updated your user profile × Your Sites [PERSON_NAME] Create a …" at bounding box center [656, 385] width 1313 height 771
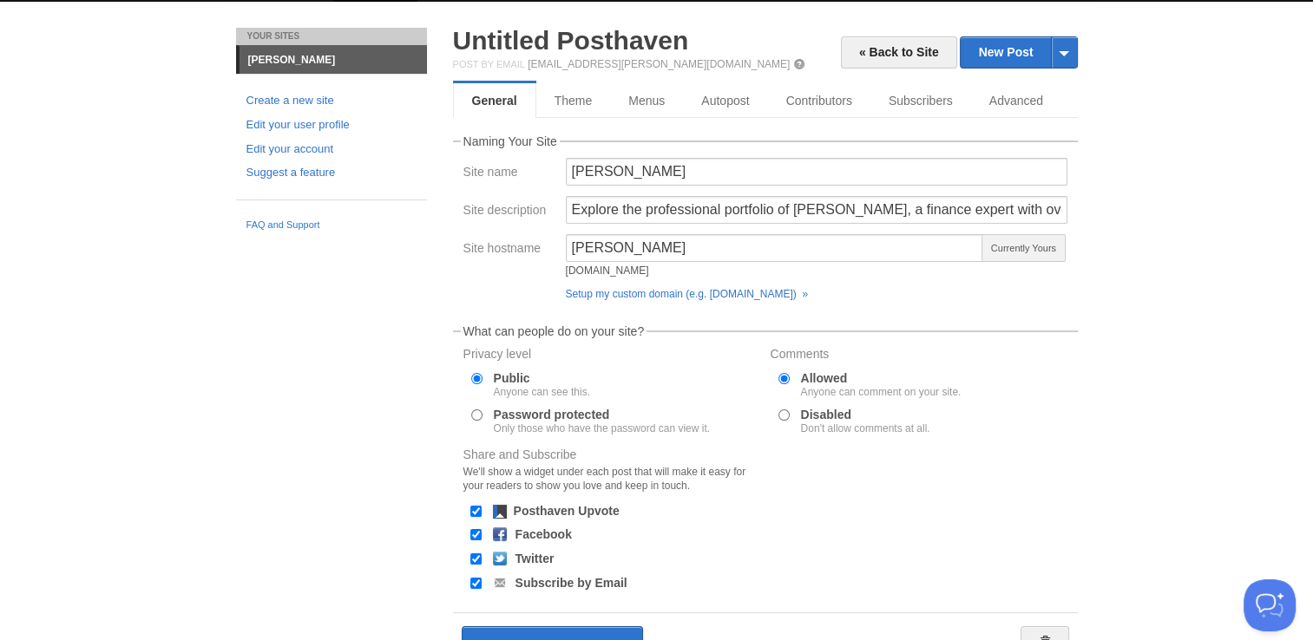
scroll to position [132, 0]
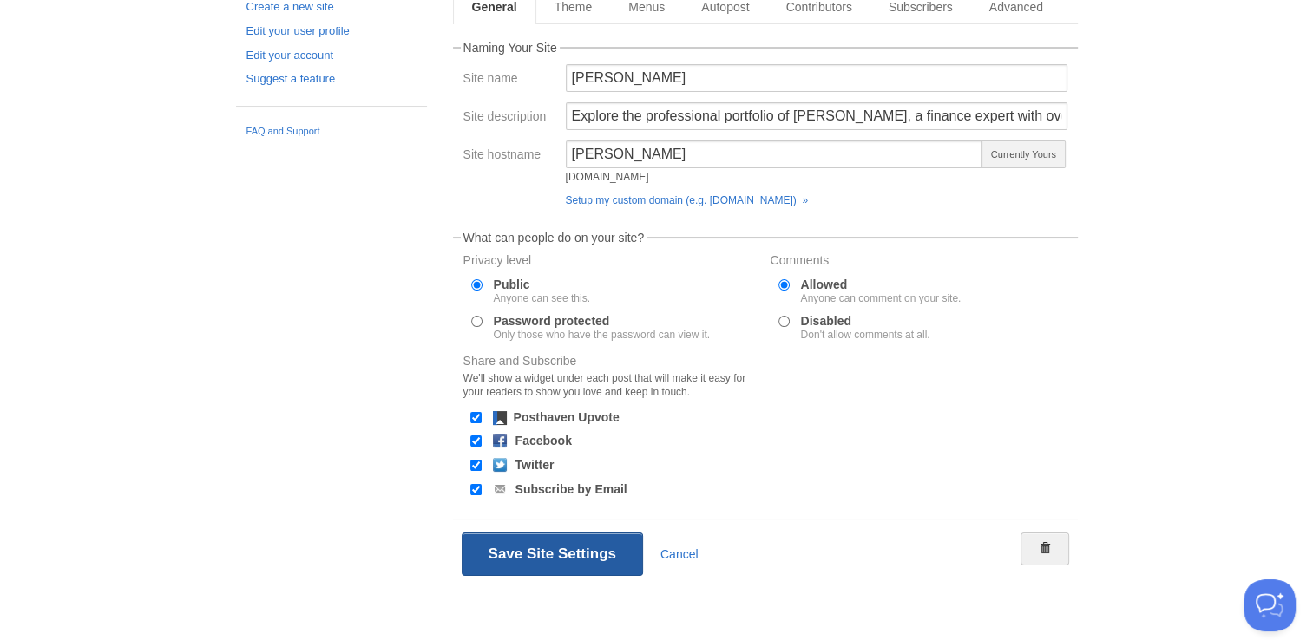
click at [548, 560] on button "Save Site Settings" at bounding box center [552, 554] width 181 height 43
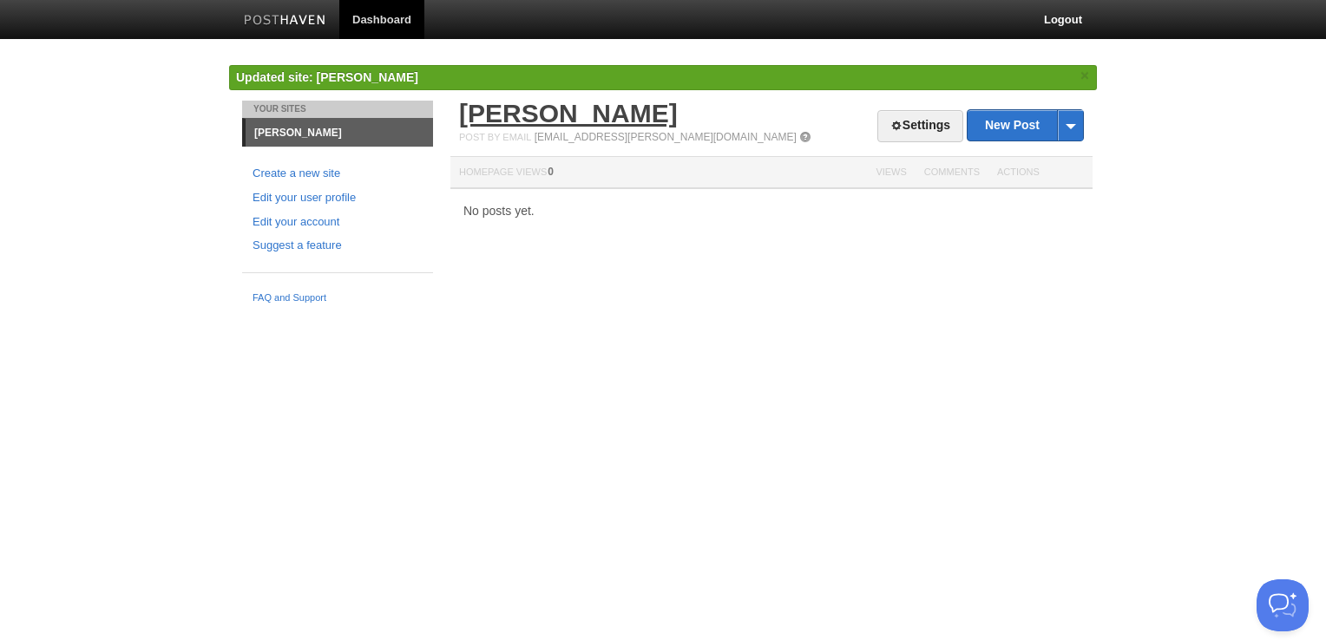
click at [656, 123] on link "[PERSON_NAME]" at bounding box center [568, 113] width 219 height 29
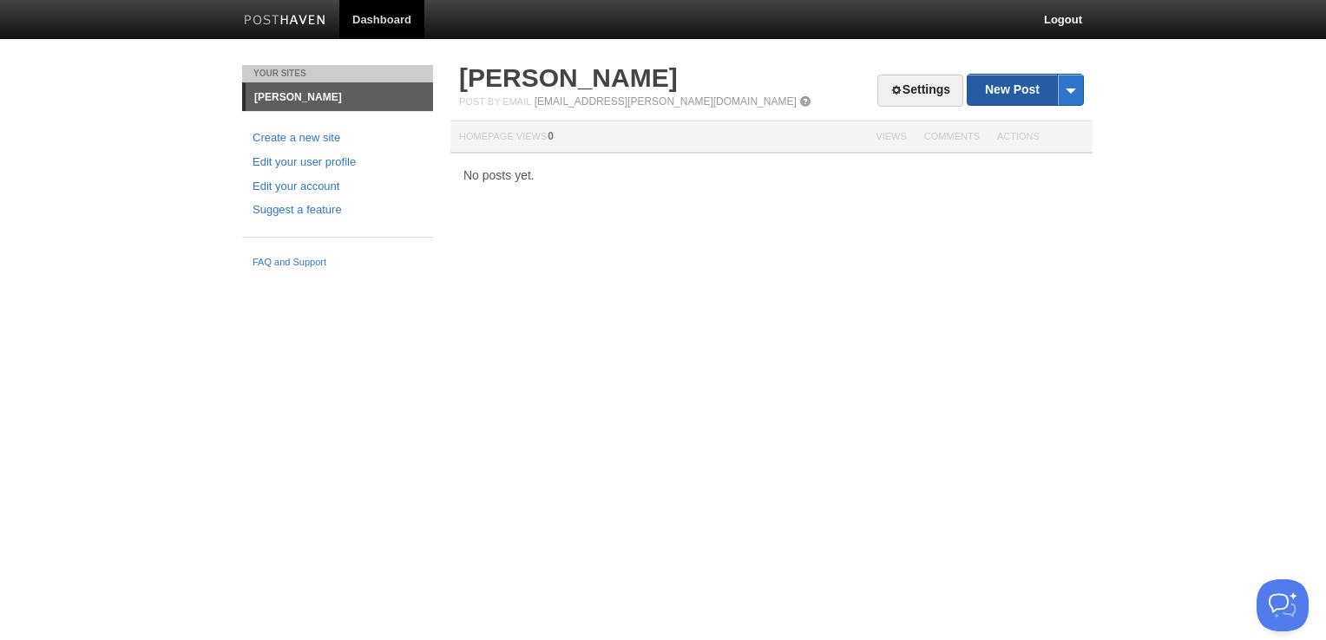
click at [1012, 86] on link "New Post" at bounding box center [1024, 90] width 115 height 30
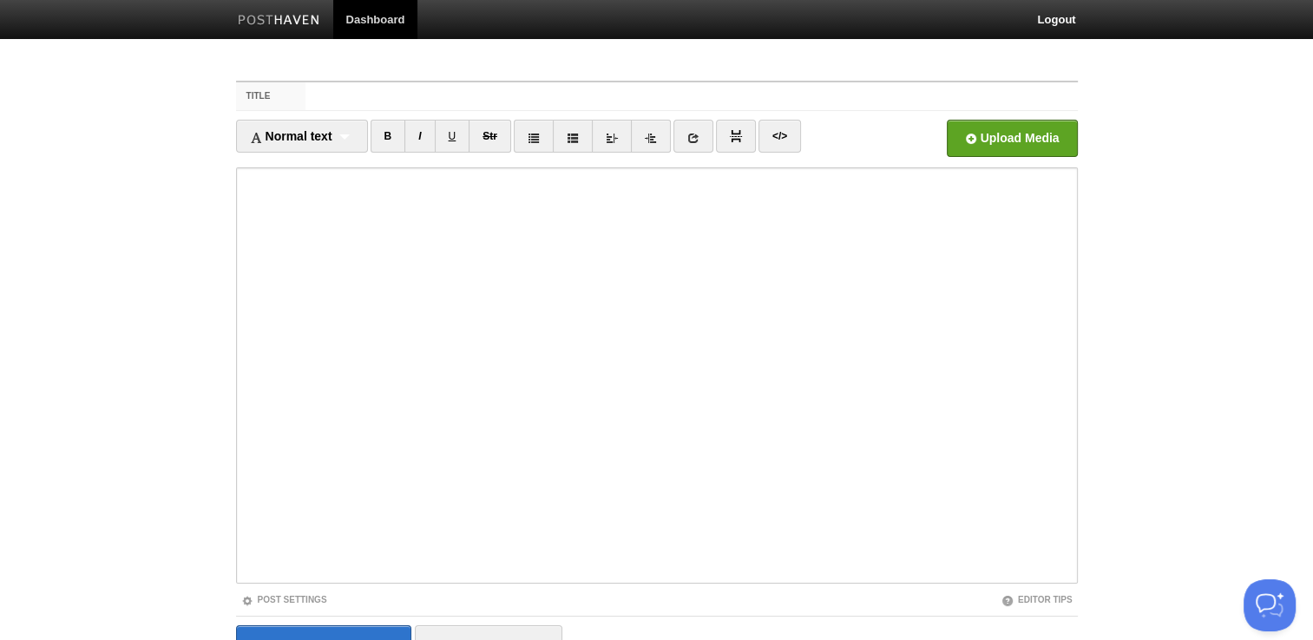
click at [703, 92] on input "Title" at bounding box center [690, 96] width 771 height 28
drag, startPoint x: 703, startPoint y: 92, endPoint x: 1157, endPoint y: -49, distance: 476.1
click at [1157, 0] on html "Dashboard Logout Updated your user profile × Updated site: [PERSON_NAME] × Your…" at bounding box center [656, 367] width 1313 height 734
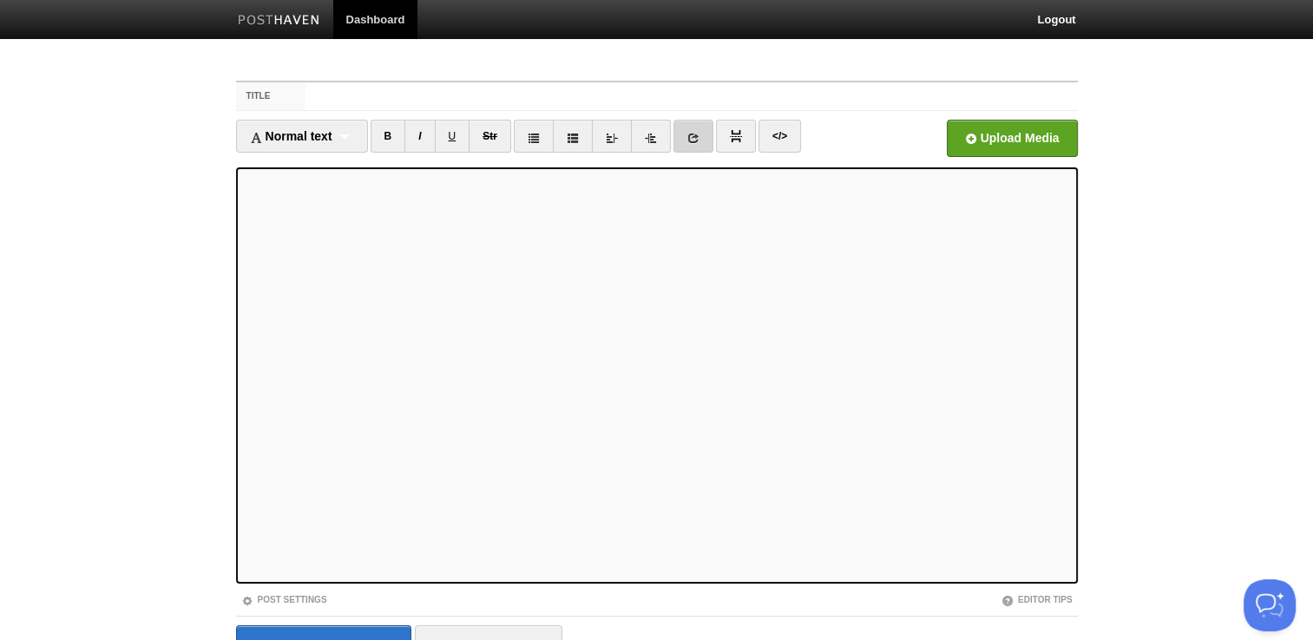
scroll to position [7, 0]
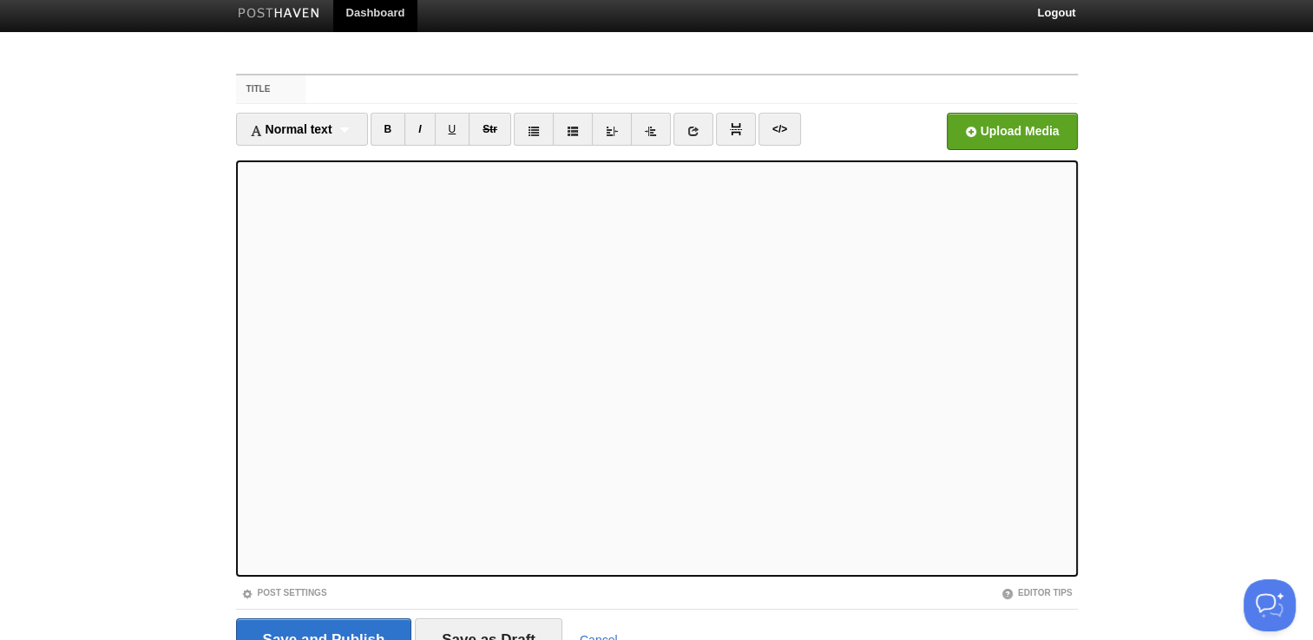
drag, startPoint x: 583, startPoint y: 5, endPoint x: 1201, endPoint y: 208, distance: 650.2
click at [1201, 208] on body "Dashboard Logout Updated your user profile × Updated site: [PERSON_NAME] × Your…" at bounding box center [656, 360] width 1313 height 734
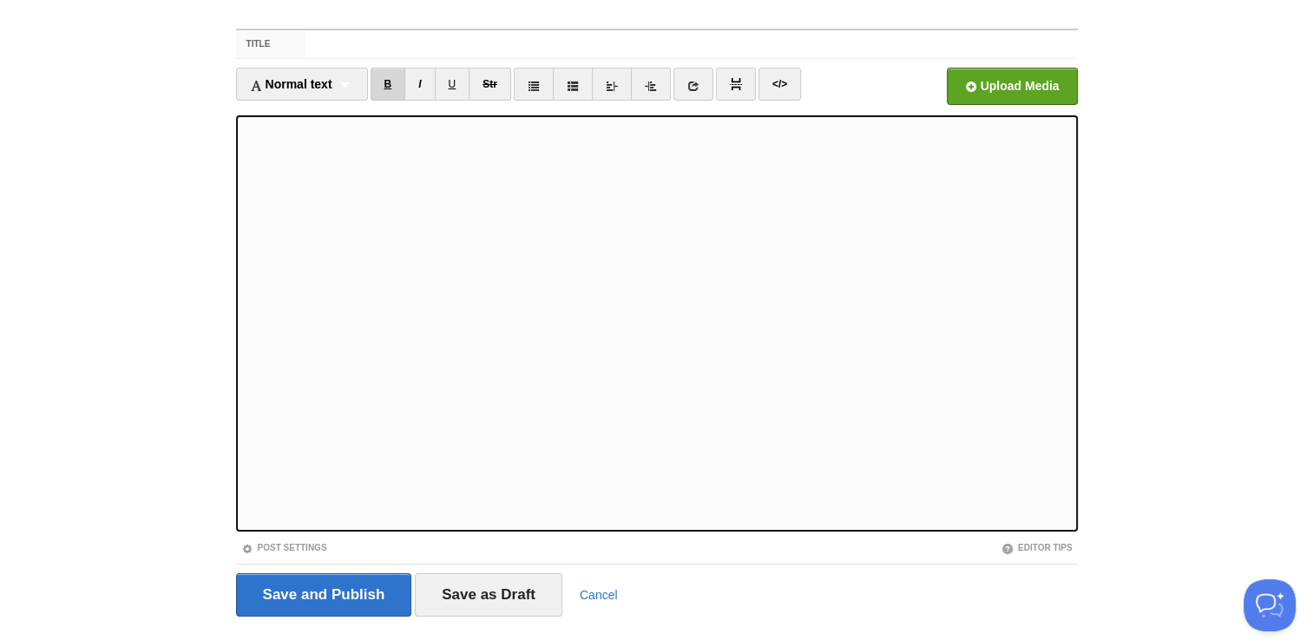
scroll to position [53, 0]
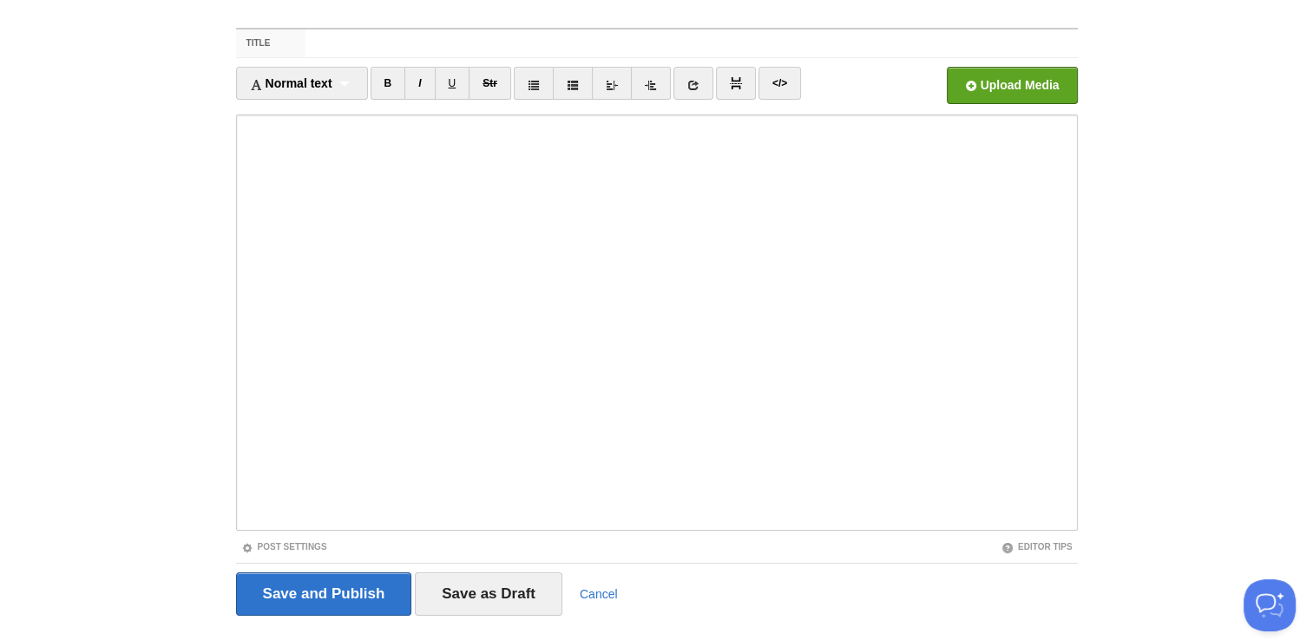
click at [197, 136] on body "Dashboard Logout Updated your user profile × Updated site: [PERSON_NAME] × Your…" at bounding box center [656, 314] width 1313 height 734
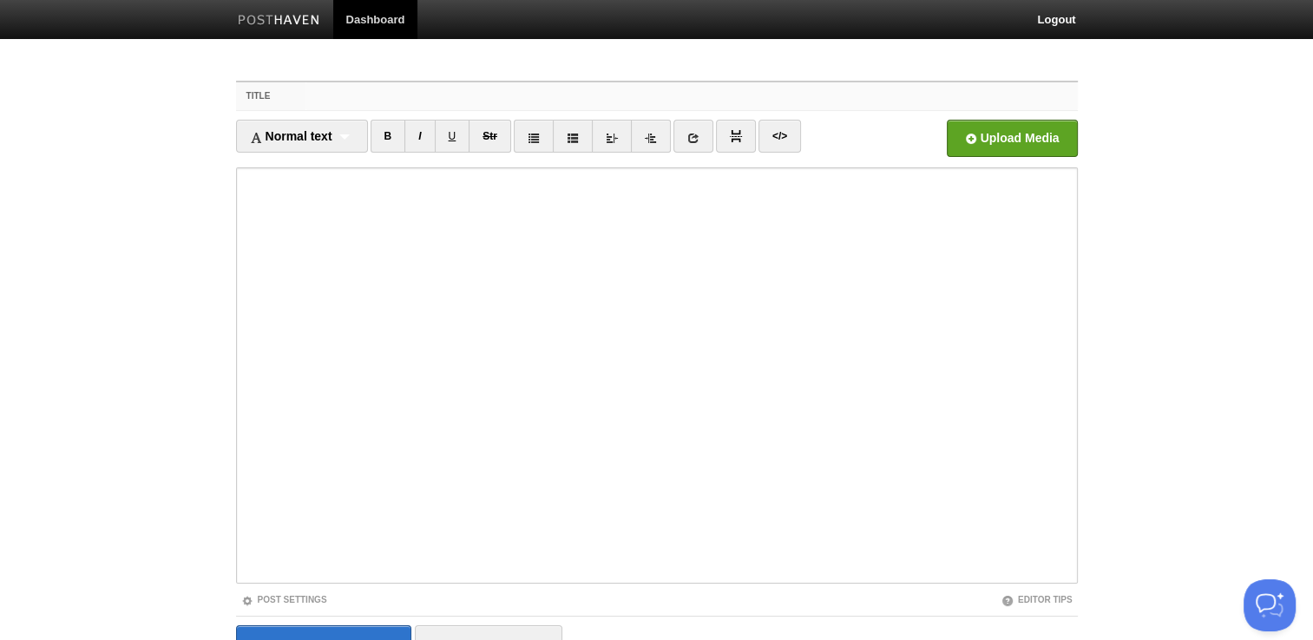
click at [409, 89] on input "Title" at bounding box center [690, 96] width 771 height 28
paste input "[PERSON_NAME] on 2025 [PERSON_NAME] and Small Business Financing – [GEOGRAPHIC_…"
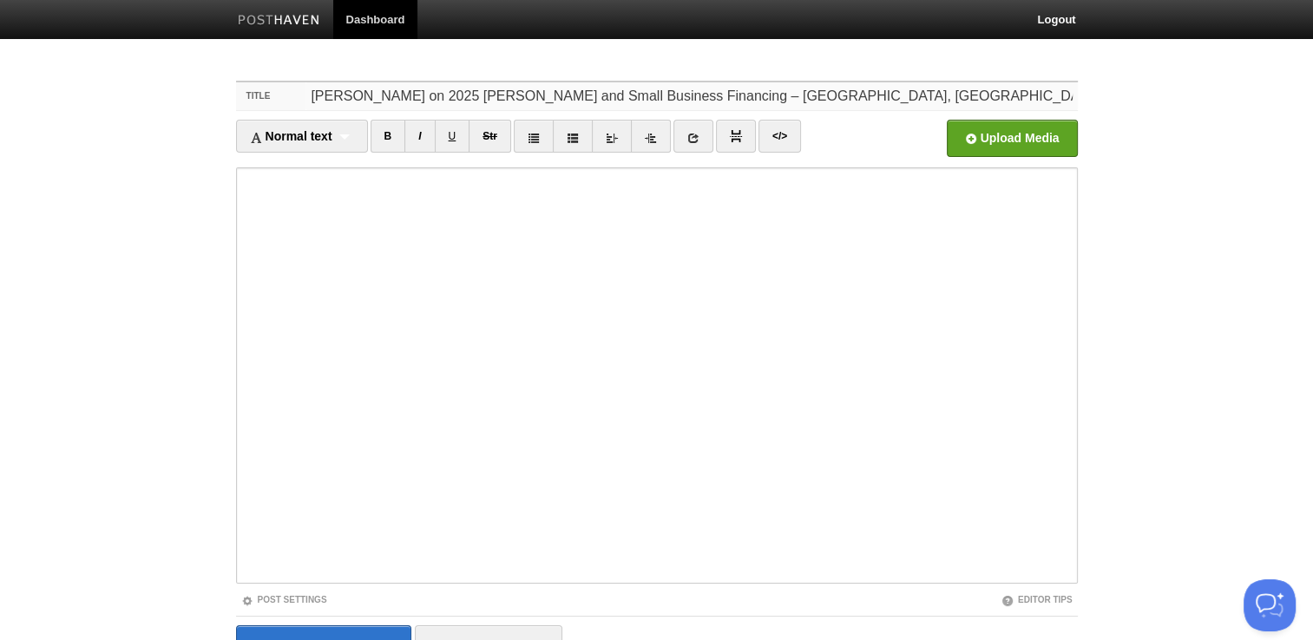
type input "[PERSON_NAME] on 2025 [PERSON_NAME] and Small Business Financing – [GEOGRAPHIC_…"
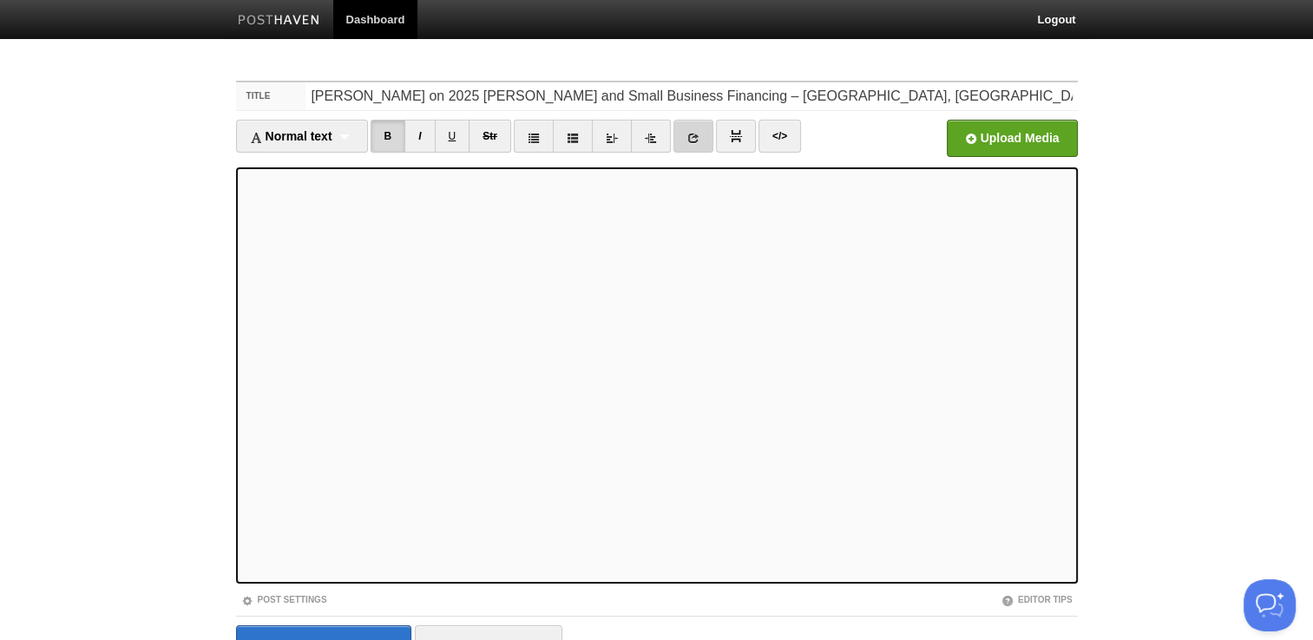
click at [694, 144] on link at bounding box center [693, 136] width 40 height 33
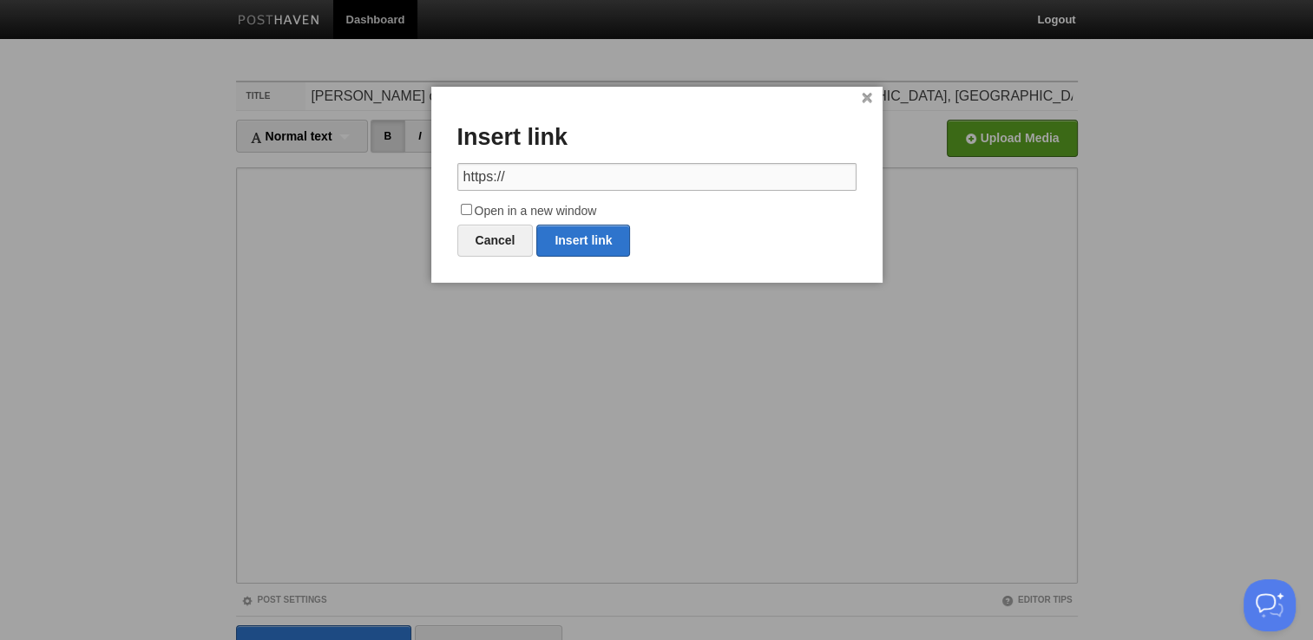
paste input "[DOMAIN_NAME][URL][PERSON_NAME]"
type input "[URL][DOMAIN_NAME][PERSON_NAME]"
click at [464, 210] on input "Open in a new window" at bounding box center [466, 209] width 11 height 11
checkbox input "true"
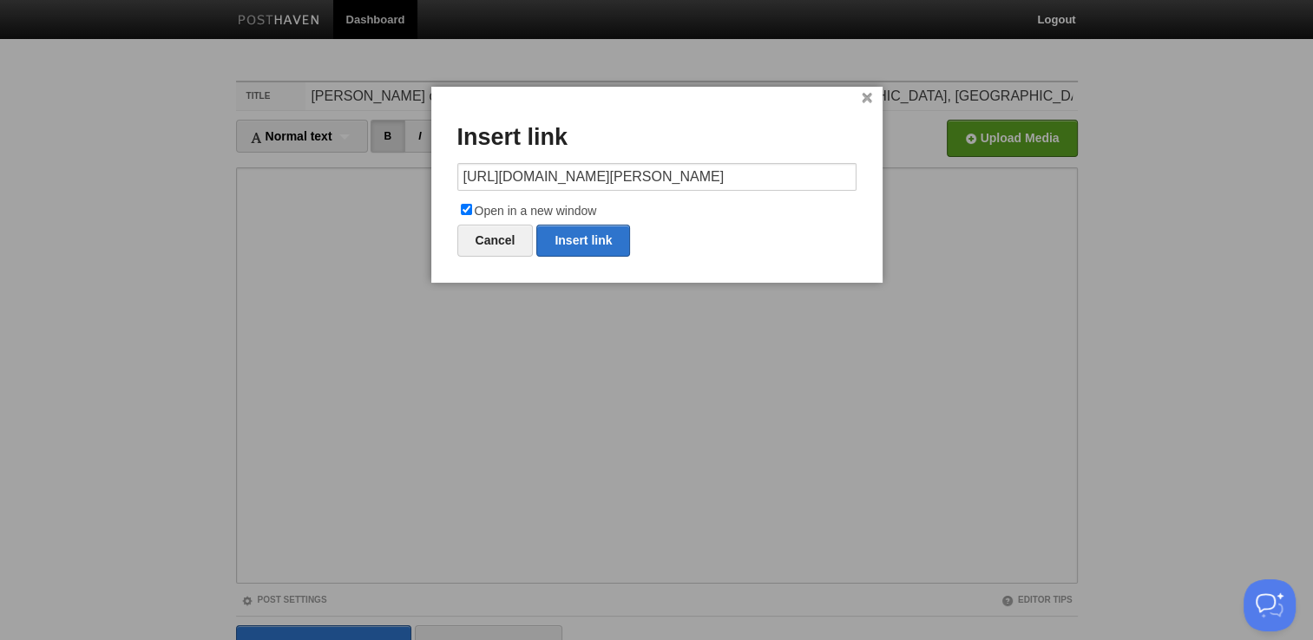
scroll to position [0, 0]
click at [604, 245] on link "Insert link" at bounding box center [583, 241] width 94 height 32
type input "https://"
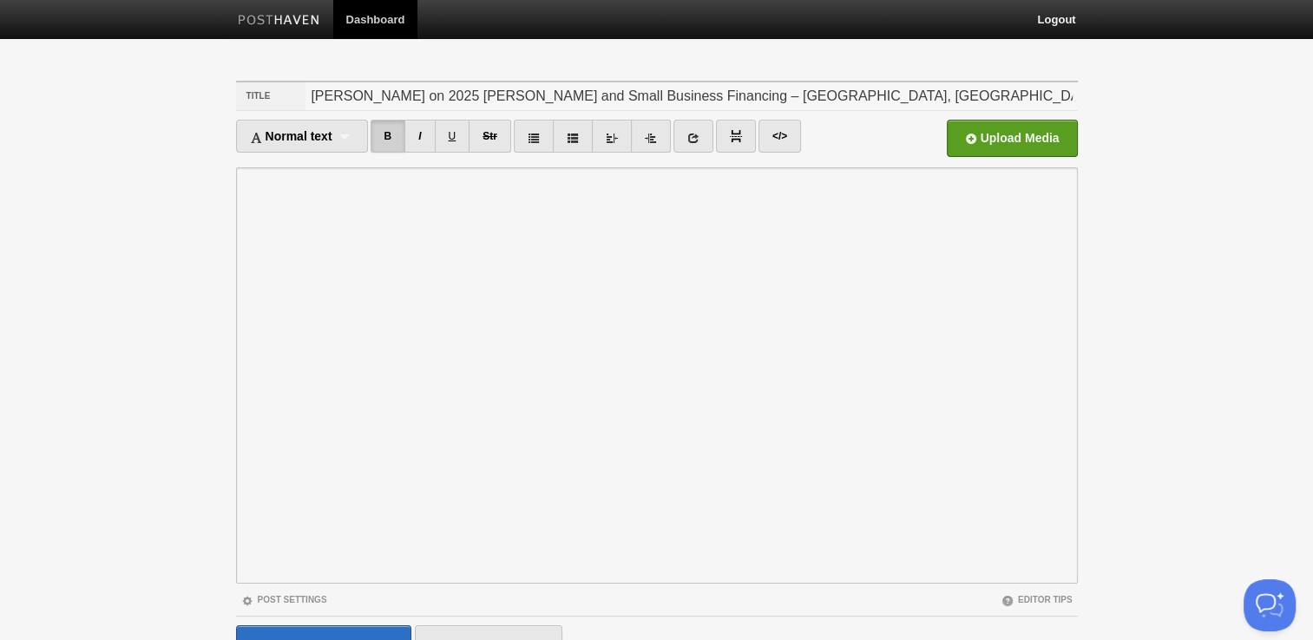
click at [590, 320] on div at bounding box center [656, 320] width 1313 height 640
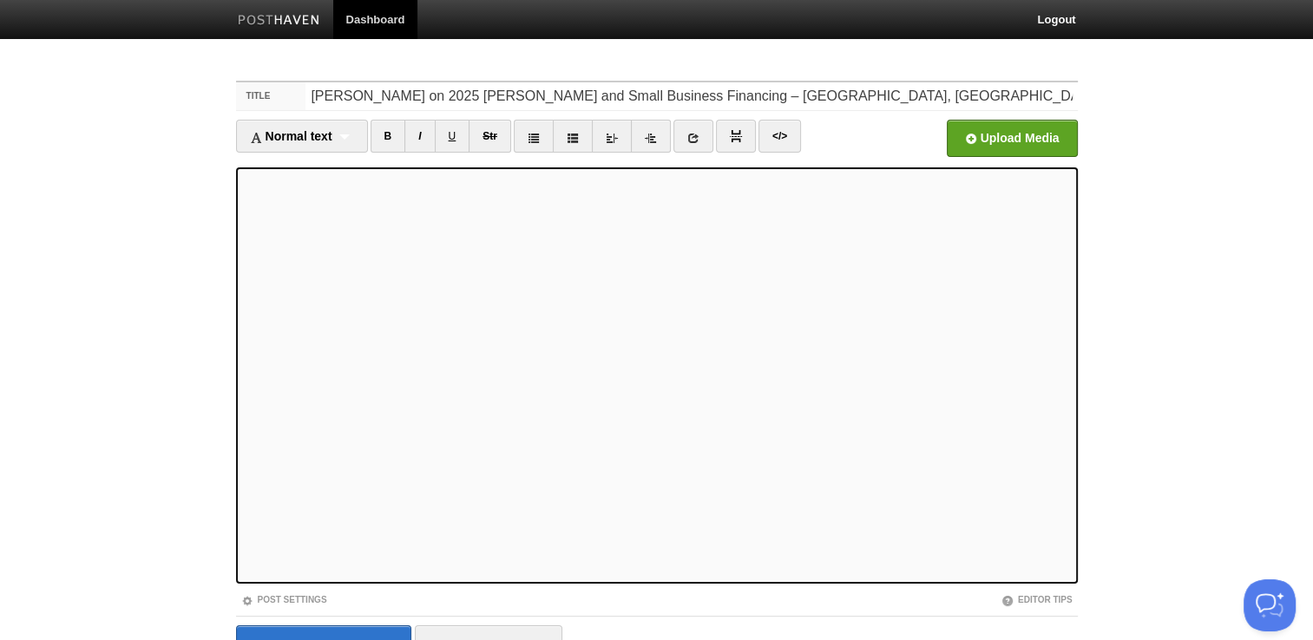
scroll to position [91, 0]
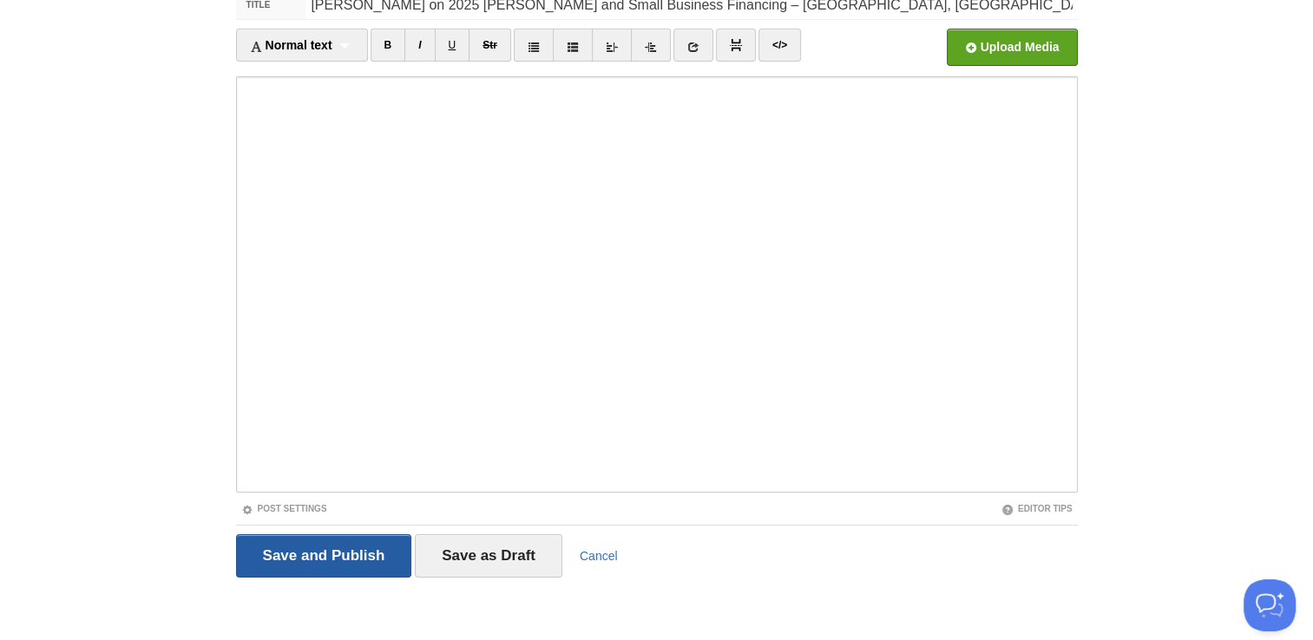
click at [318, 570] on input "Save and Publish" at bounding box center [324, 555] width 176 height 43
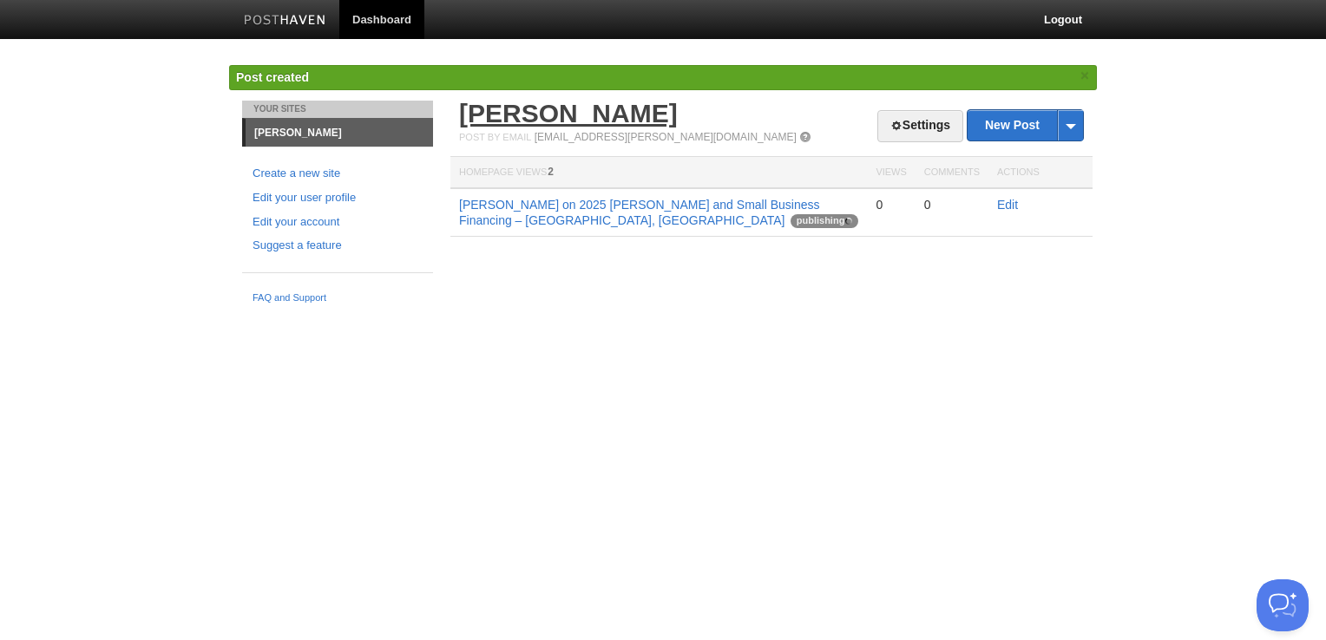
click at [570, 101] on link "[PERSON_NAME]" at bounding box center [568, 113] width 219 height 29
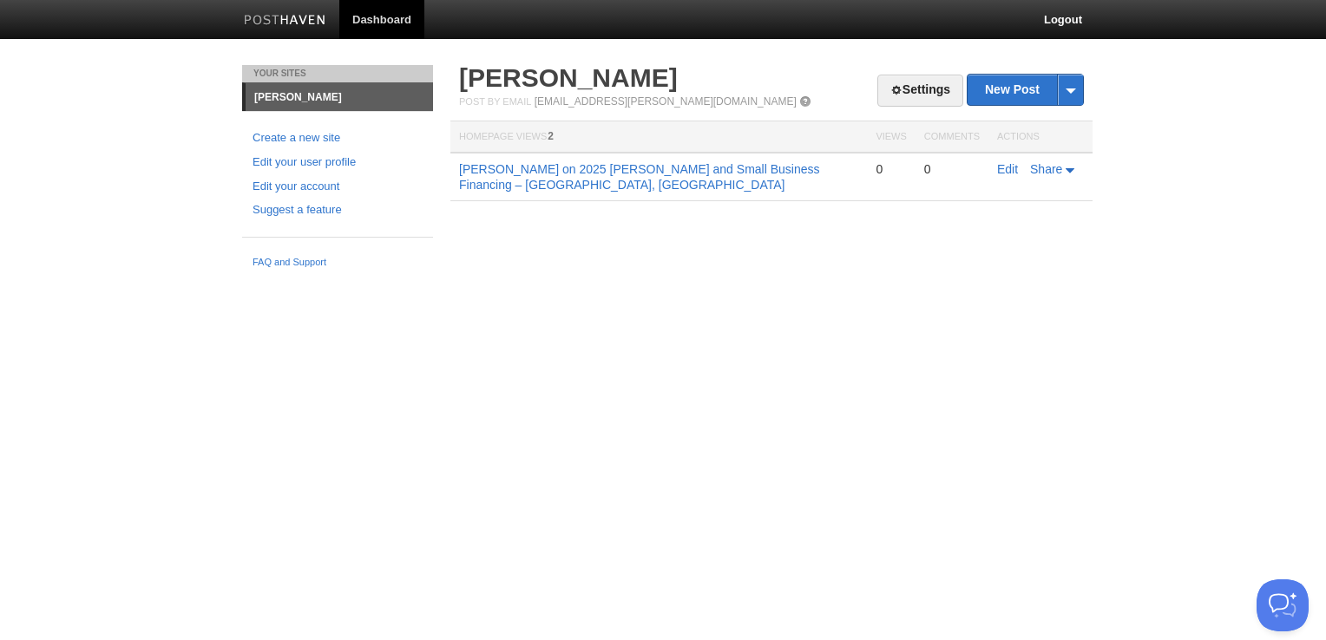
click at [34, 198] on body "Dashboard Logout Updated your user profile × Updated site: [PERSON_NAME] × Post…" at bounding box center [663, 138] width 1326 height 277
